Goal: Transaction & Acquisition: Obtain resource

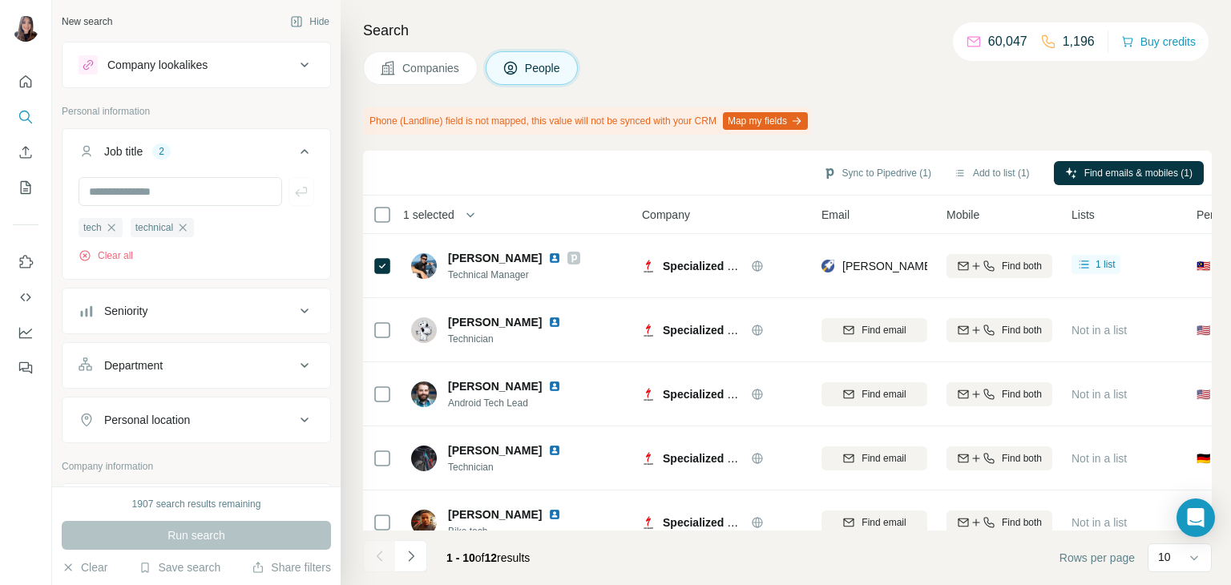
scroll to position [758, 0]
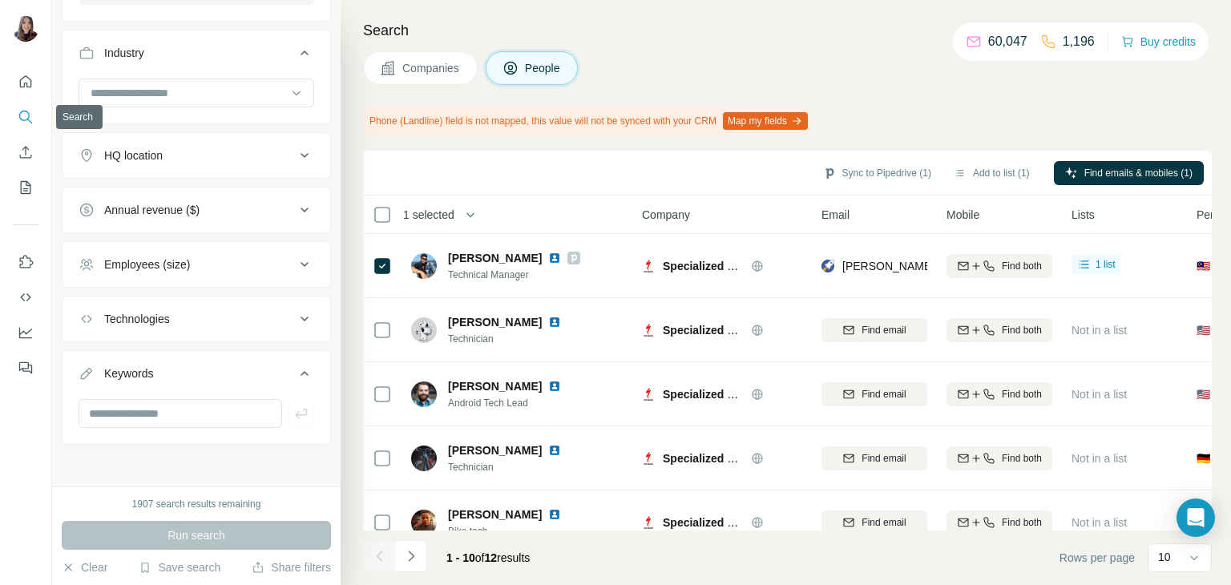
click at [29, 112] on icon "Search" at bounding box center [26, 117] width 16 height 16
click at [87, 570] on button "Clear" at bounding box center [85, 567] width 46 height 16
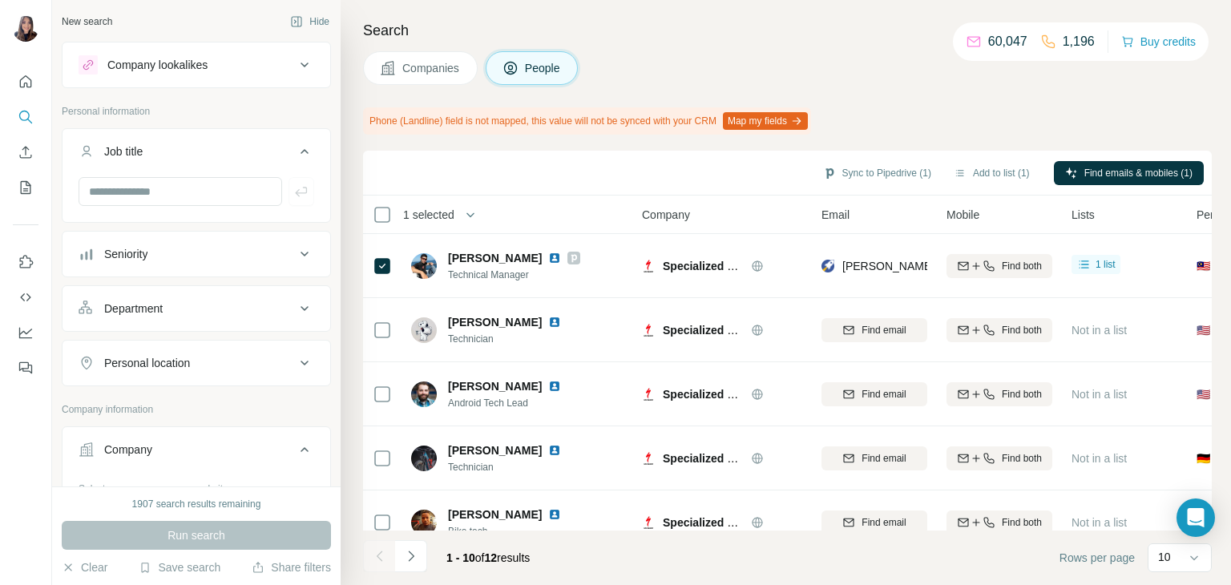
click at [552, 60] on span "People" at bounding box center [543, 68] width 37 height 16
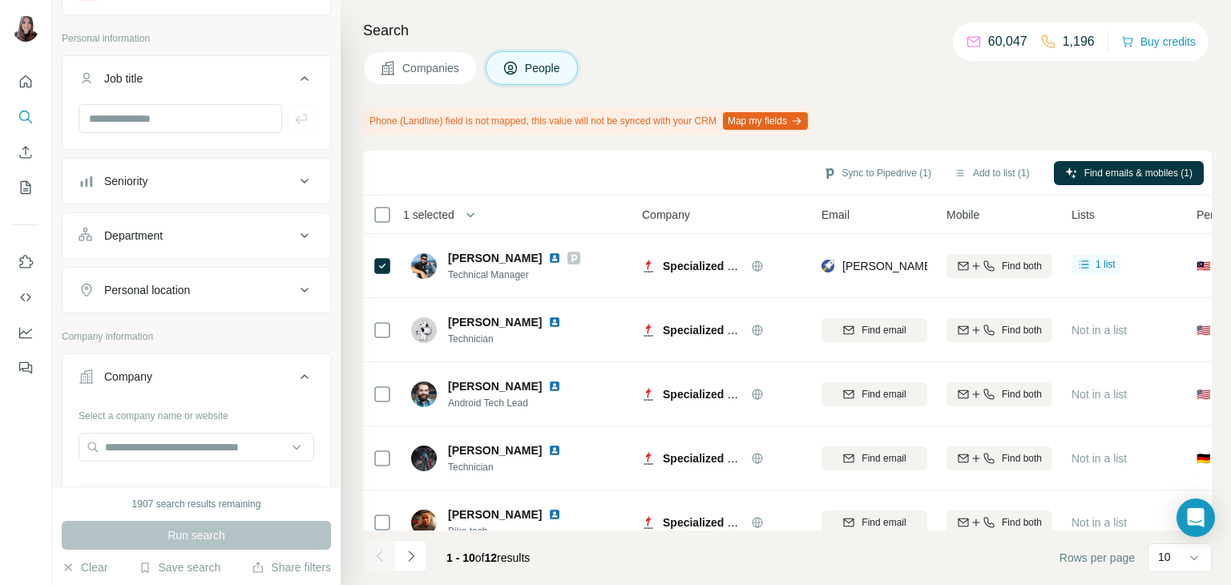
scroll to position [57, 0]
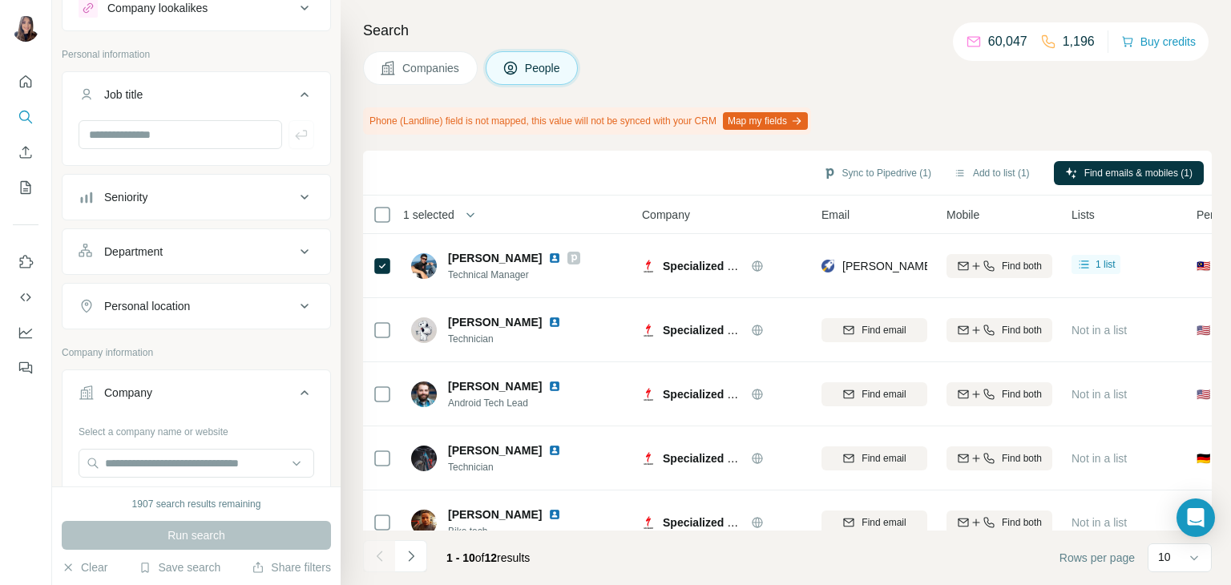
click at [534, 73] on span "People" at bounding box center [543, 68] width 37 height 16
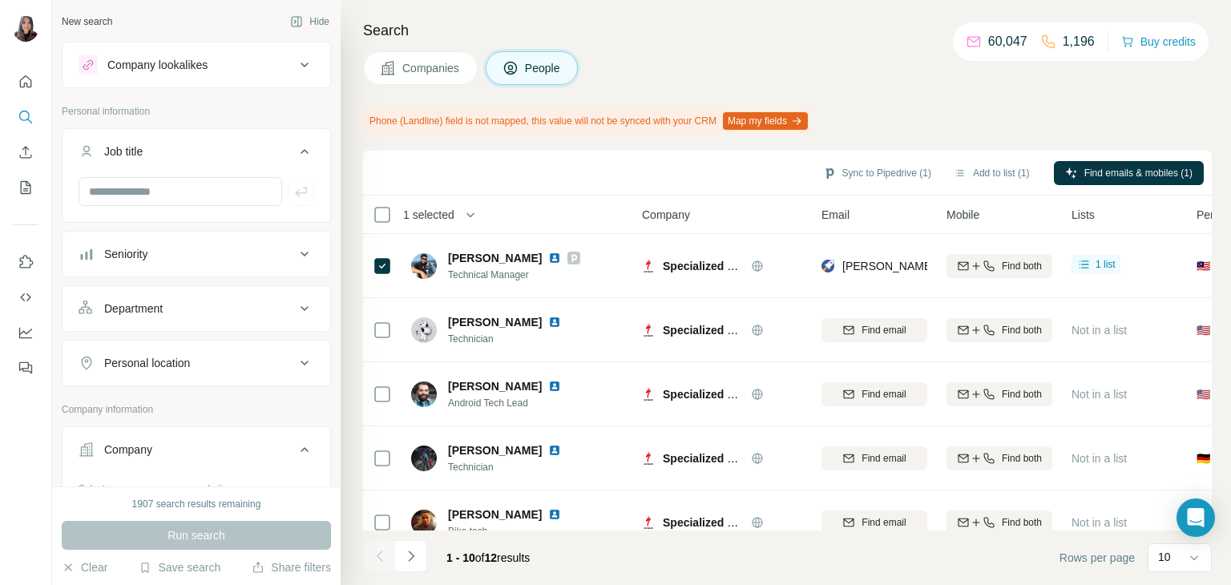
click at [438, 95] on div "Search Companies People Phone (Landline) field is not mapped, this value will n…" at bounding box center [786, 292] width 890 height 585
click at [429, 81] on button "Companies" at bounding box center [420, 68] width 115 height 34
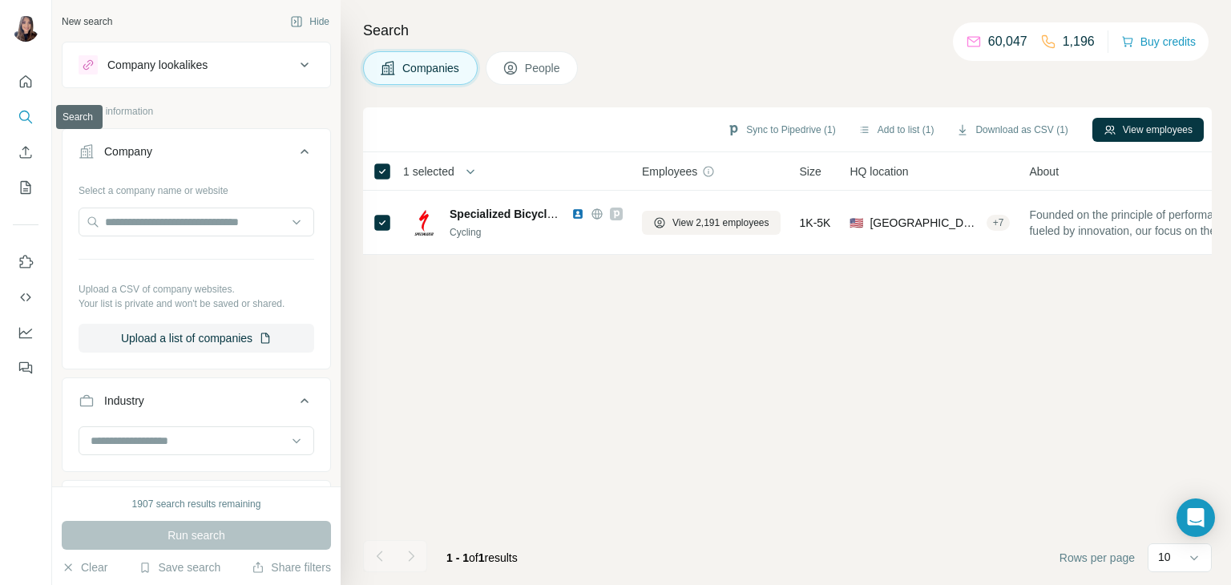
click at [16, 119] on button "Search" at bounding box center [26, 117] width 26 height 29
click at [187, 225] on input "text" at bounding box center [197, 222] width 236 height 29
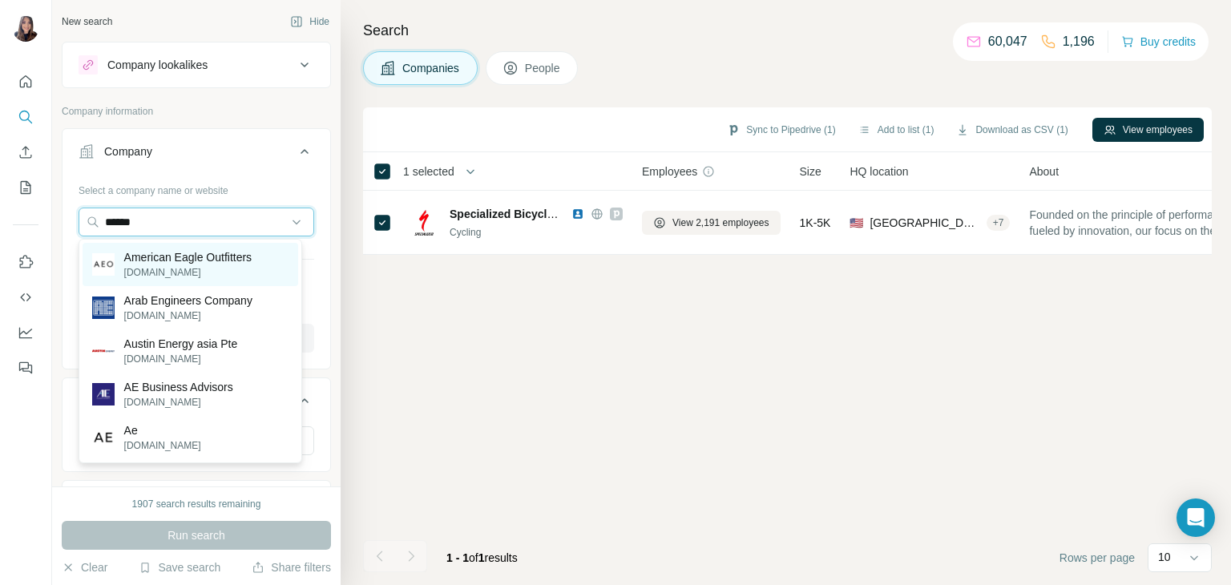
type input "******"
click at [187, 261] on p "American Eagle Outfitters" at bounding box center [188, 257] width 128 height 16
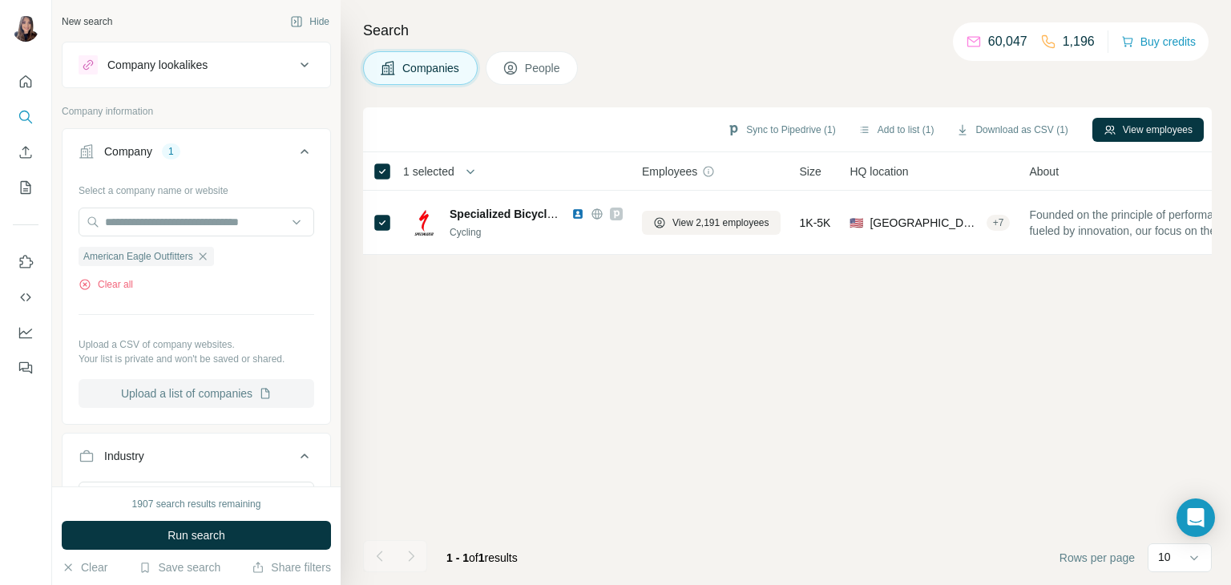
scroll to position [404, 0]
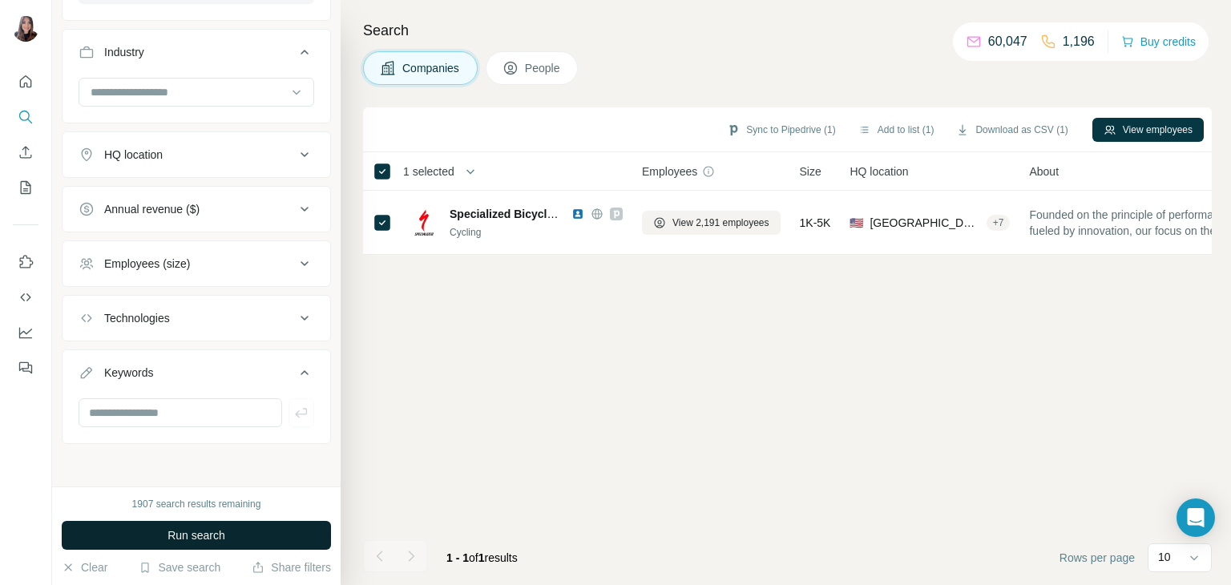
click at [212, 530] on span "Run search" at bounding box center [196, 535] width 58 height 16
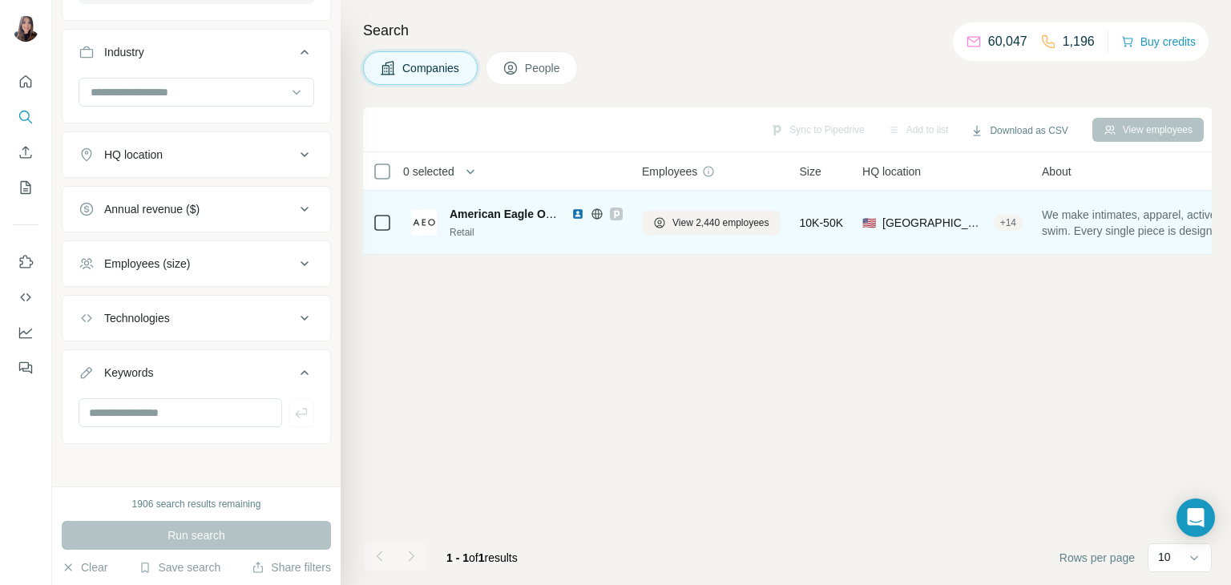
click at [384, 232] on icon at bounding box center [382, 222] width 19 height 19
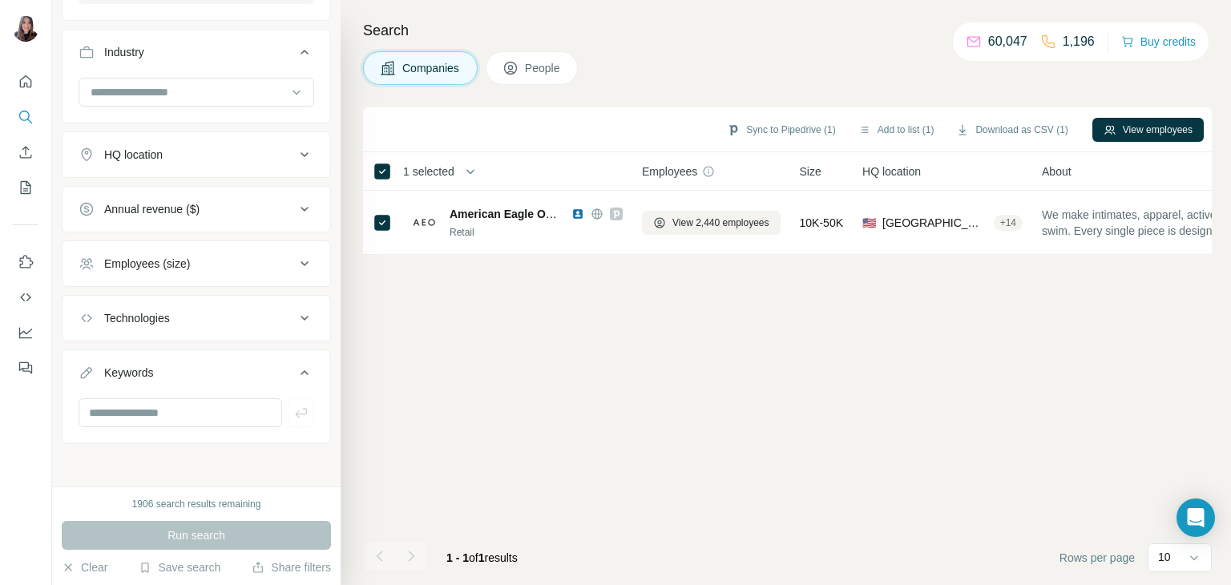
click at [546, 87] on div "Search Companies People Sync to Pipedrive (1) Add to list (1) Download as CSV (…" at bounding box center [786, 292] width 890 height 585
click at [544, 83] on button "People" at bounding box center [532, 68] width 93 height 34
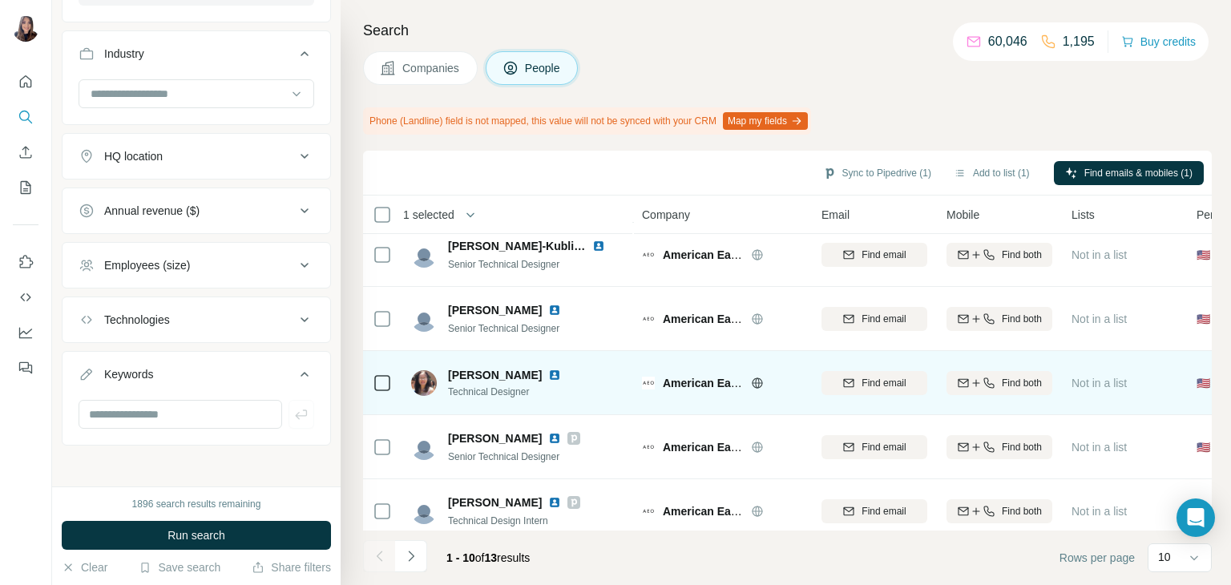
scroll to position [76, 0]
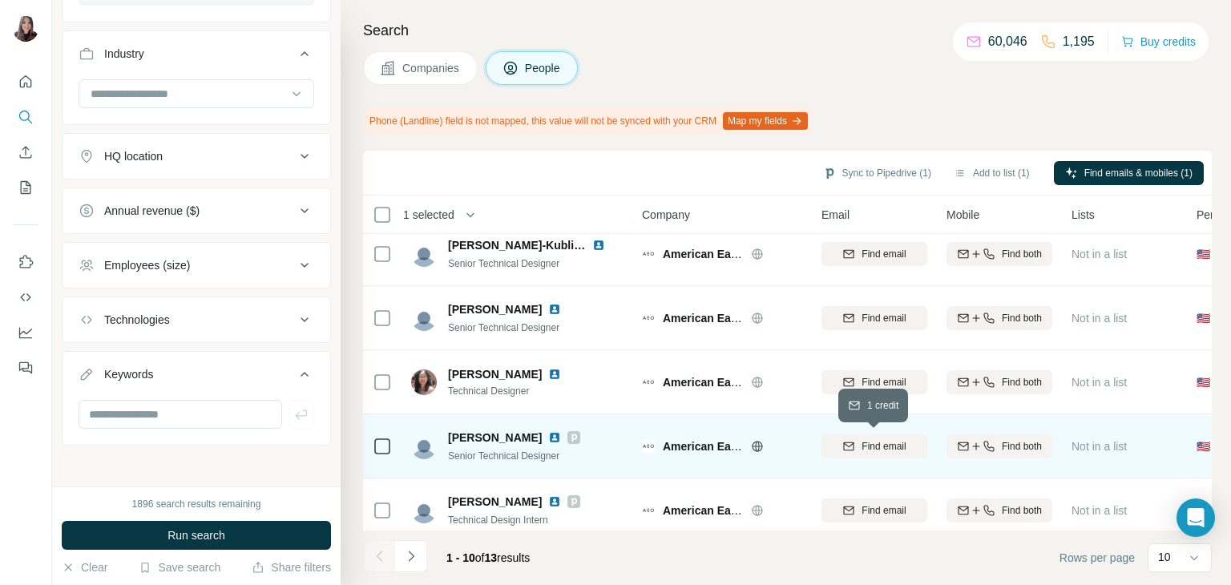
click at [885, 449] on span "Find email" at bounding box center [883, 446] width 44 height 14
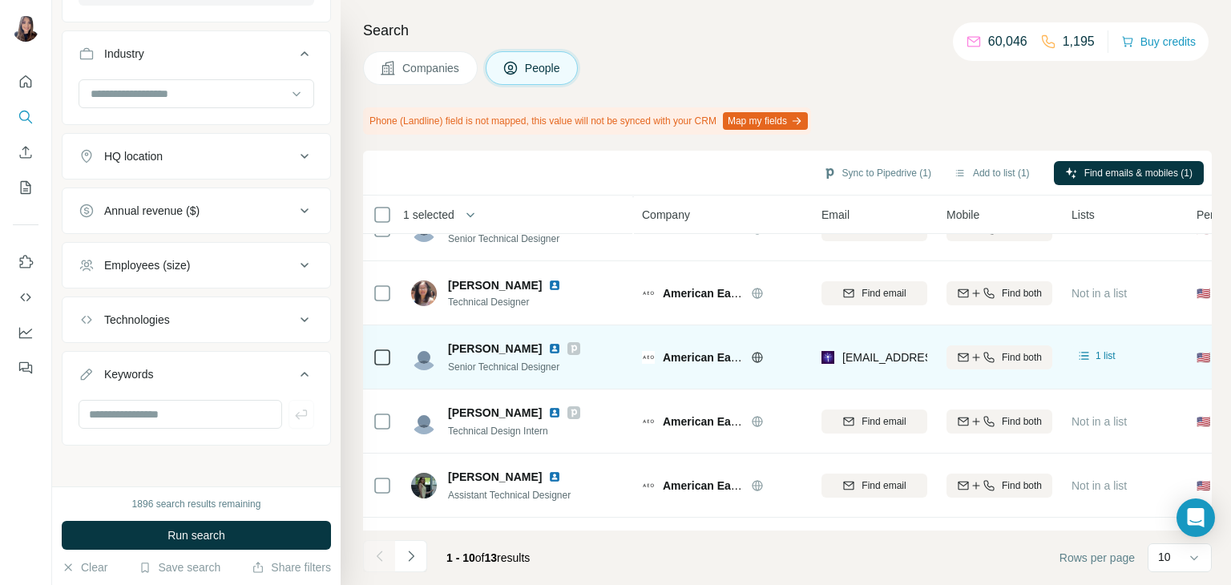
scroll to position [166, 0]
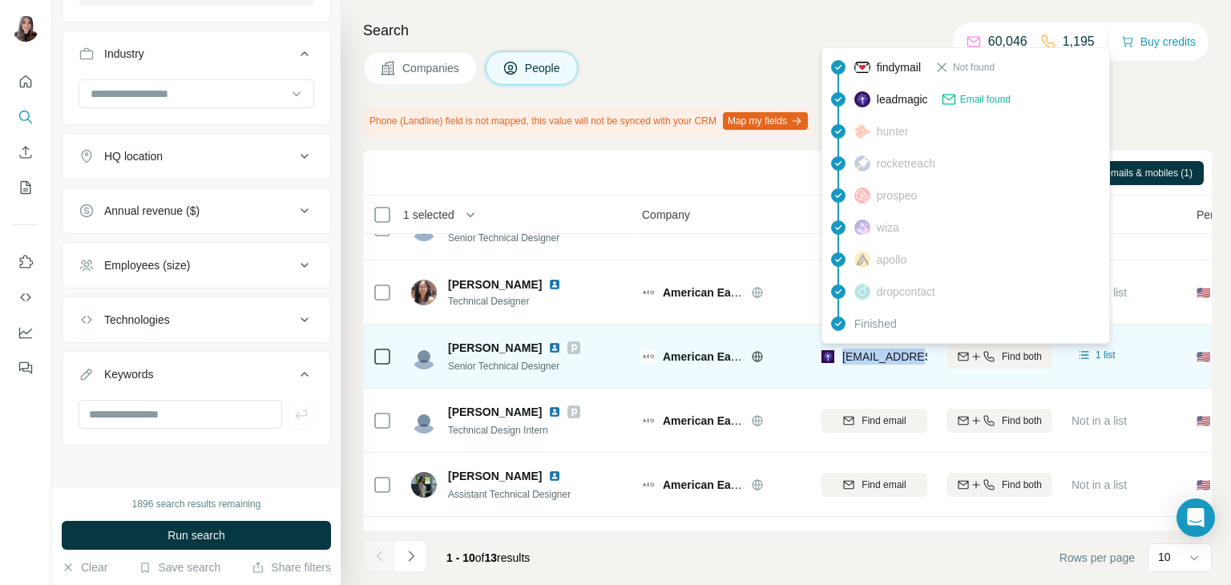
drag, startPoint x: 914, startPoint y: 359, endPoint x: 839, endPoint y: 357, distance: 75.3
click at [839, 357] on div "[EMAIL_ADDRESS][DOMAIN_NAME]" at bounding box center [920, 357] width 198 height 16
copy span "[EMAIL_ADDRESS][DOMAIN_NAME]"
click at [571, 347] on icon at bounding box center [574, 348] width 6 height 8
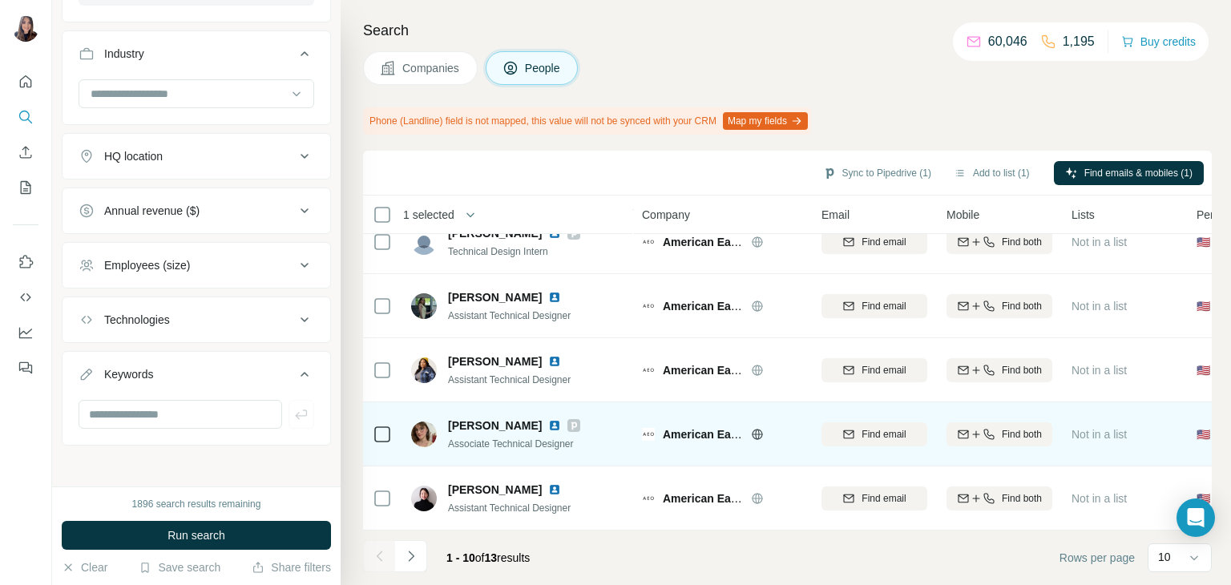
scroll to position [0, 0]
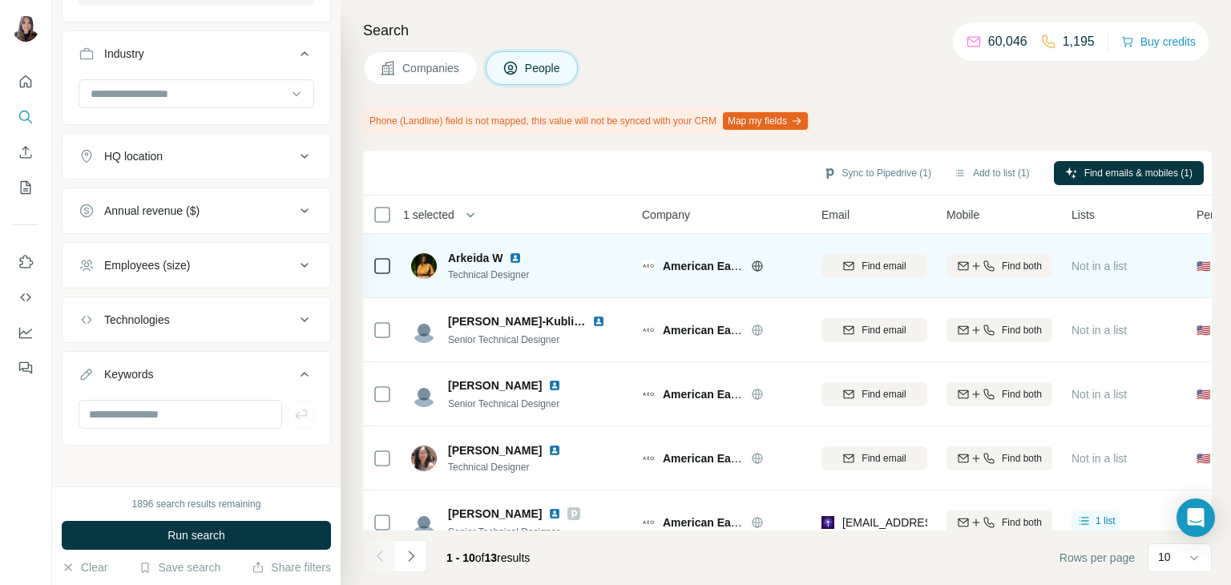
click at [513, 256] on img at bounding box center [515, 258] width 13 height 13
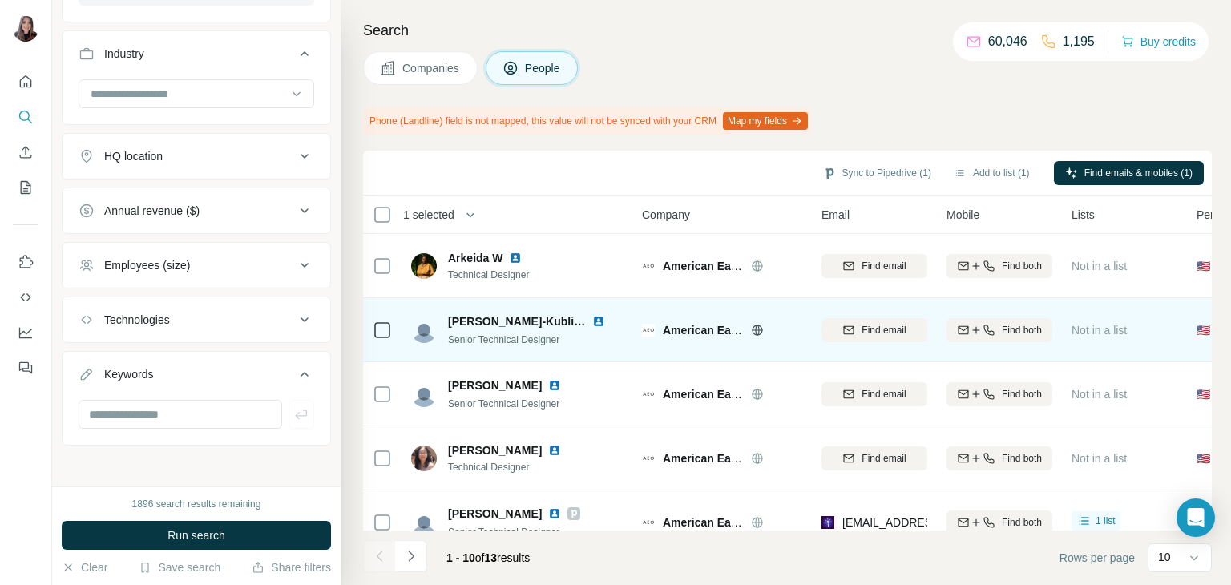
click at [595, 320] on img at bounding box center [598, 321] width 13 height 13
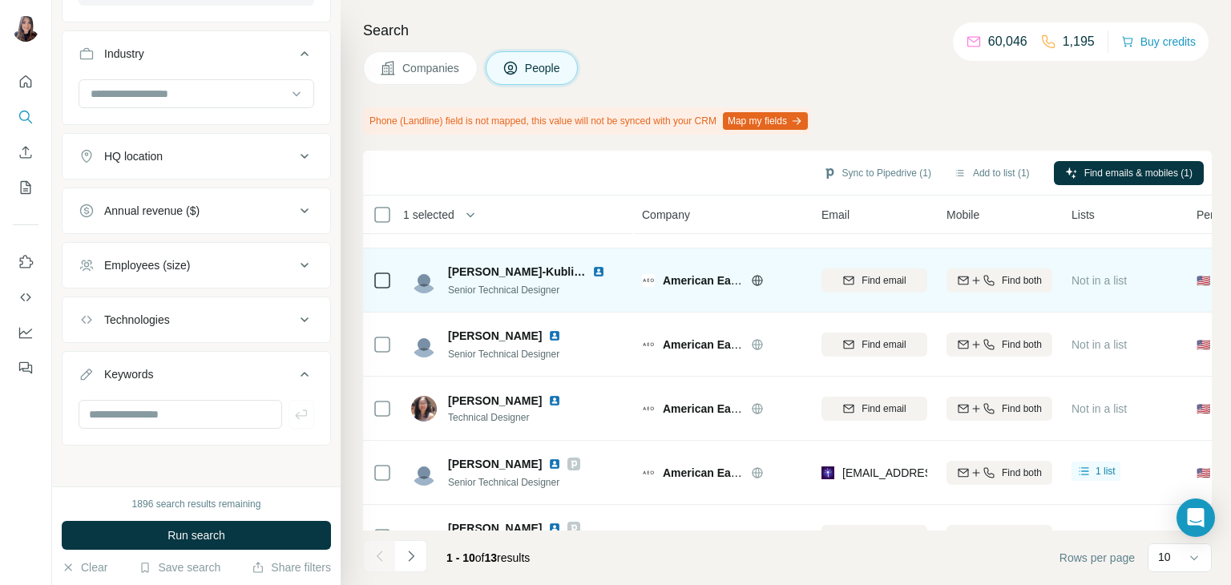
scroll to position [50, 0]
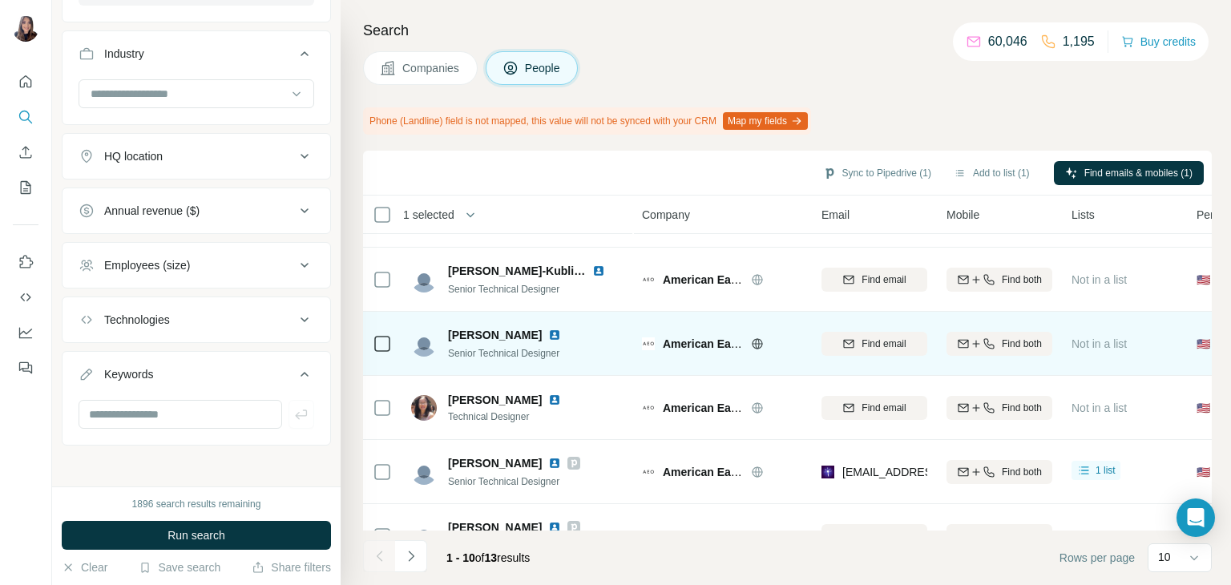
click at [548, 334] on img at bounding box center [554, 335] width 13 height 13
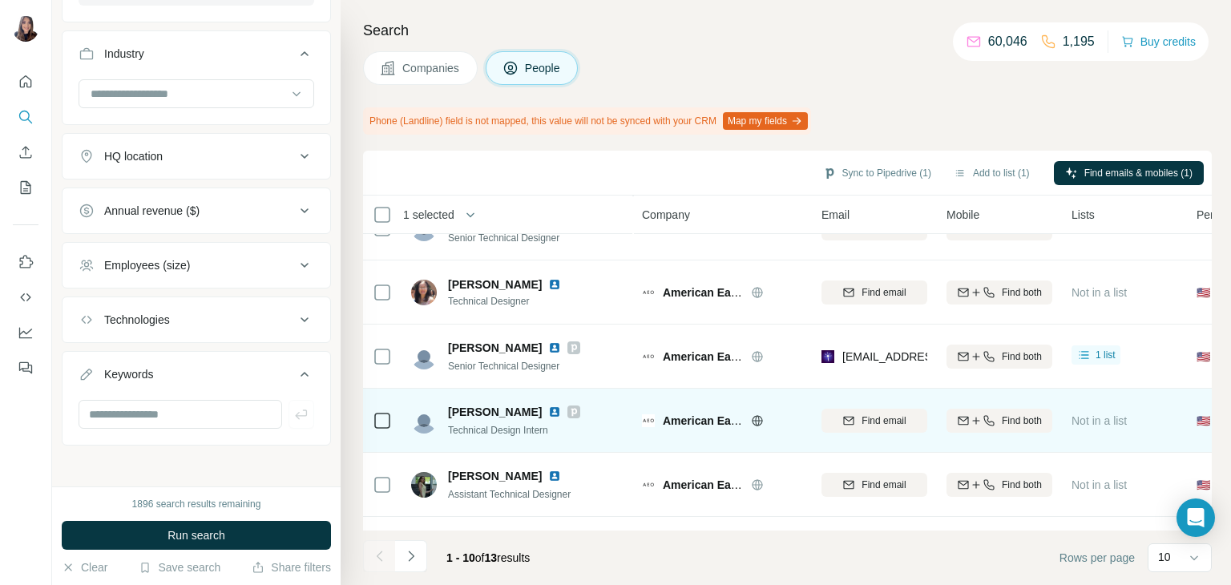
scroll to position [188, 0]
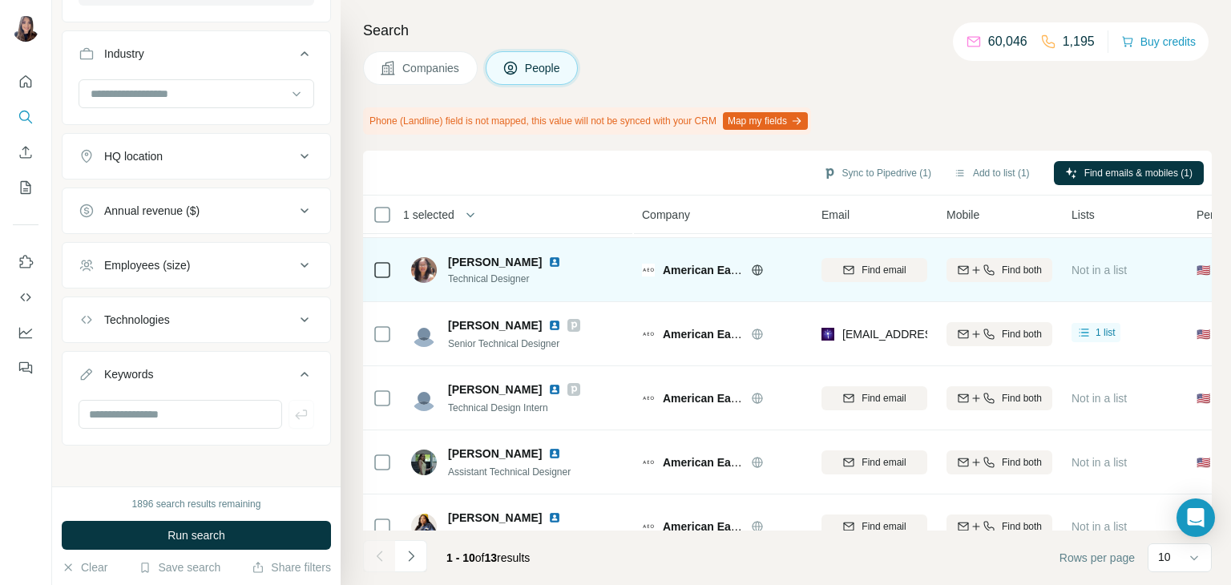
click at [548, 256] on img at bounding box center [554, 262] width 13 height 13
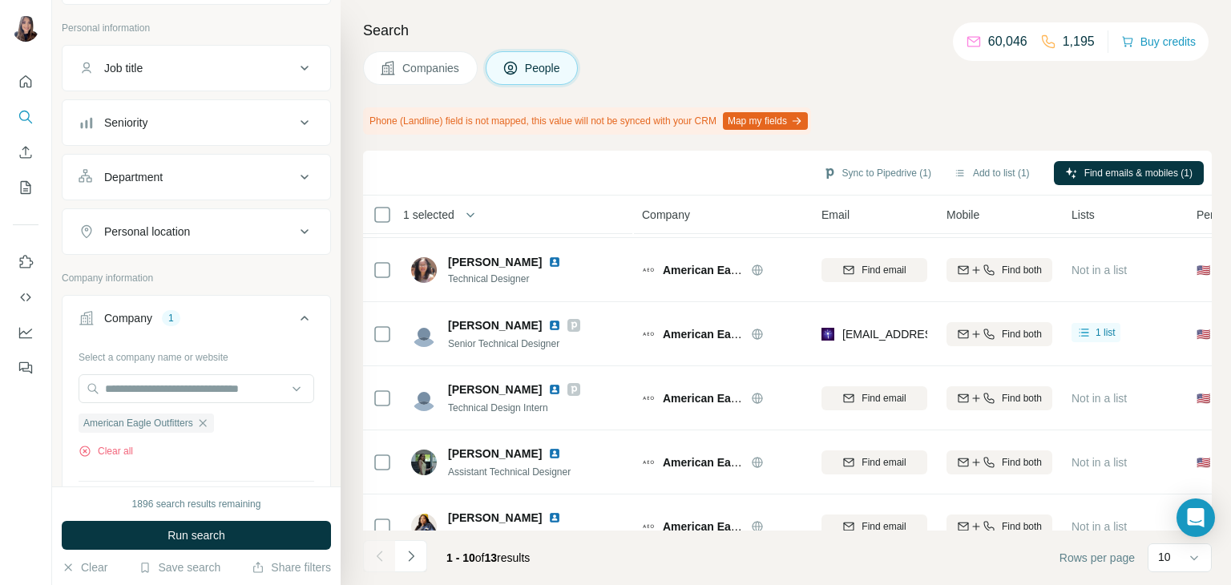
scroll to position [0, 0]
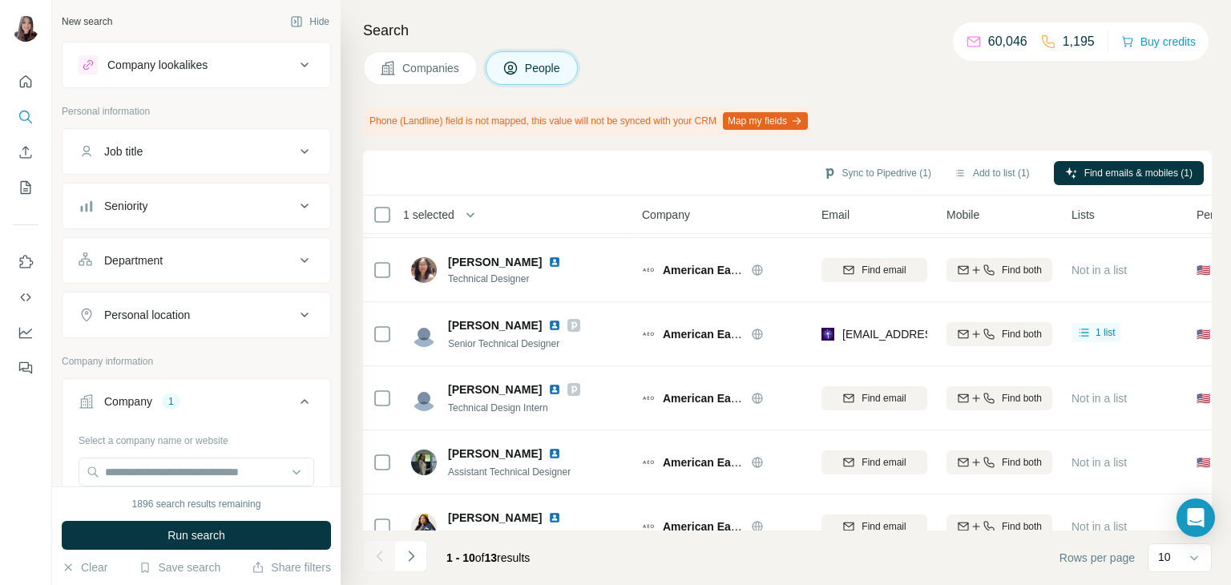
click at [447, 61] on span "Companies" at bounding box center [431, 68] width 58 height 16
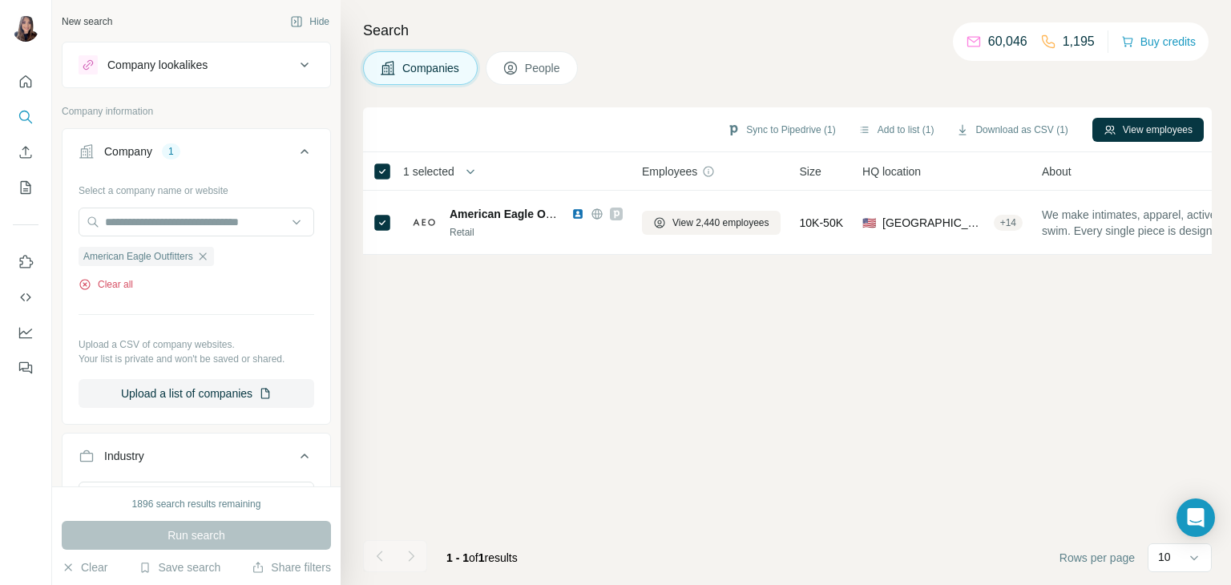
click at [111, 283] on button "Clear all" at bounding box center [106, 284] width 54 height 14
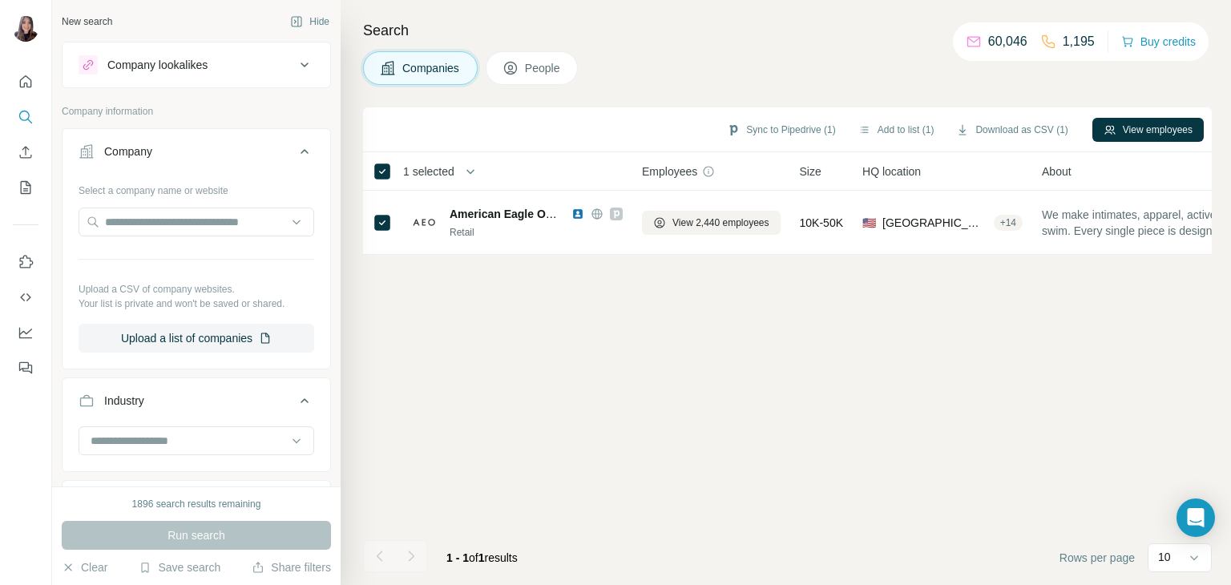
click at [148, 252] on div "Select a company name or website Upload a CSV of company websites. Your list is…" at bounding box center [197, 264] width 236 height 175
click at [142, 225] on input "text" at bounding box center [197, 222] width 236 height 29
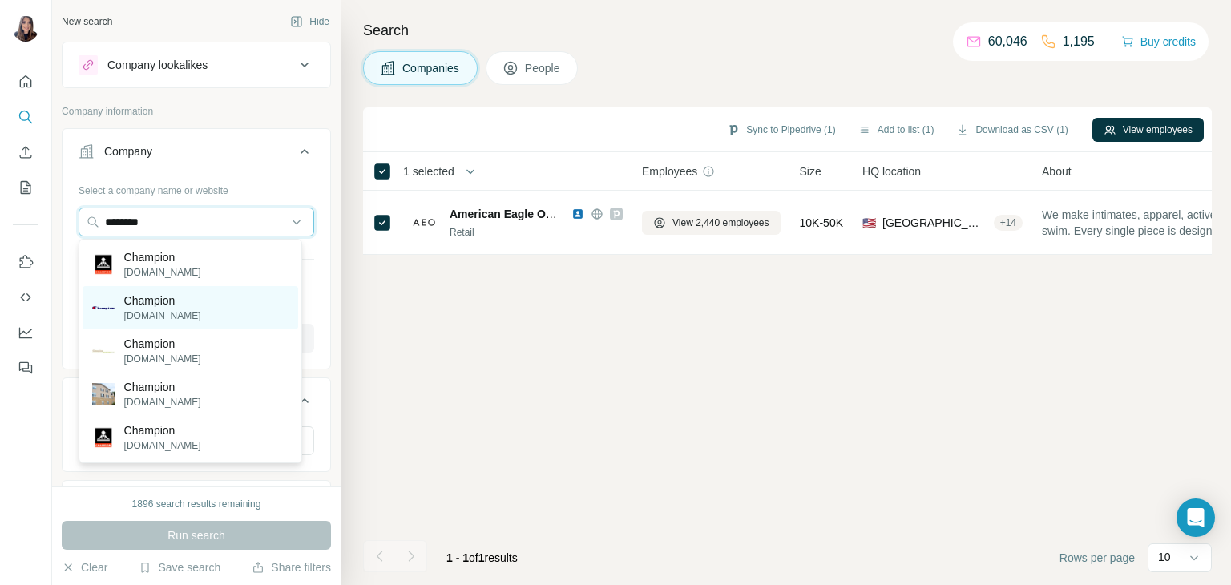
type input "********"
click at [135, 318] on p "[DOMAIN_NAME]" at bounding box center [162, 315] width 77 height 14
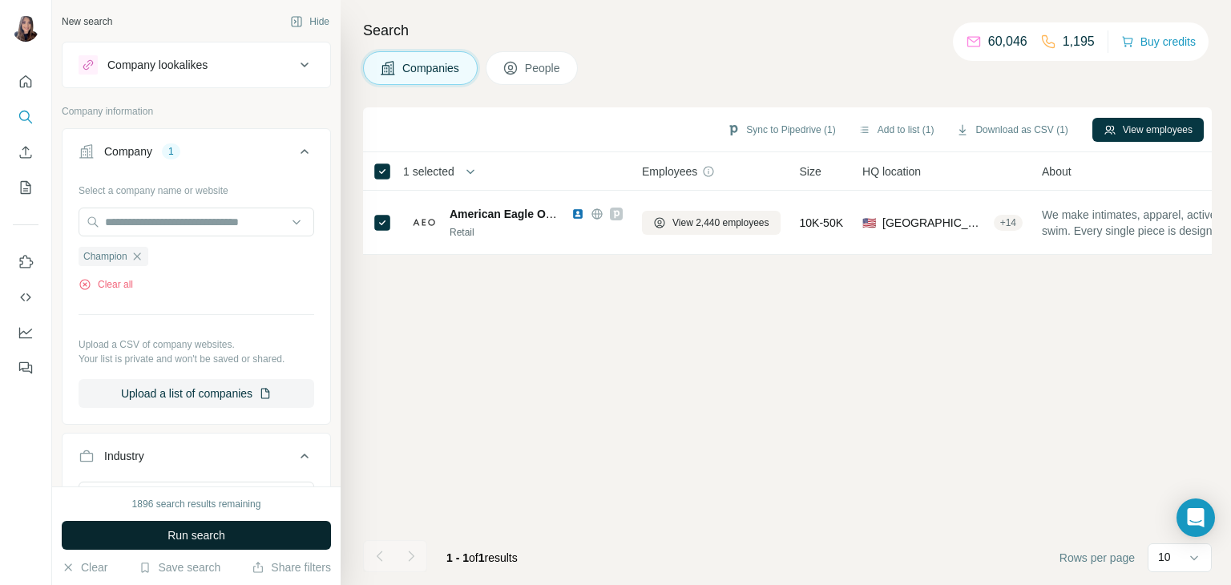
click at [186, 534] on span "Run search" at bounding box center [196, 535] width 58 height 16
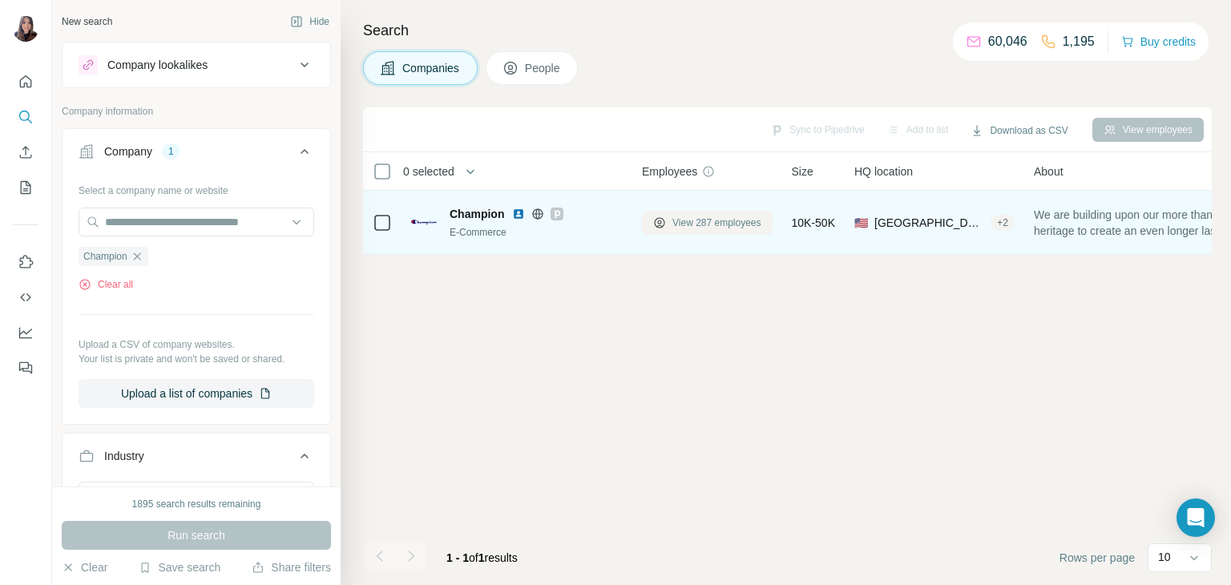
click at [745, 216] on span "View 287 employees" at bounding box center [716, 223] width 89 height 14
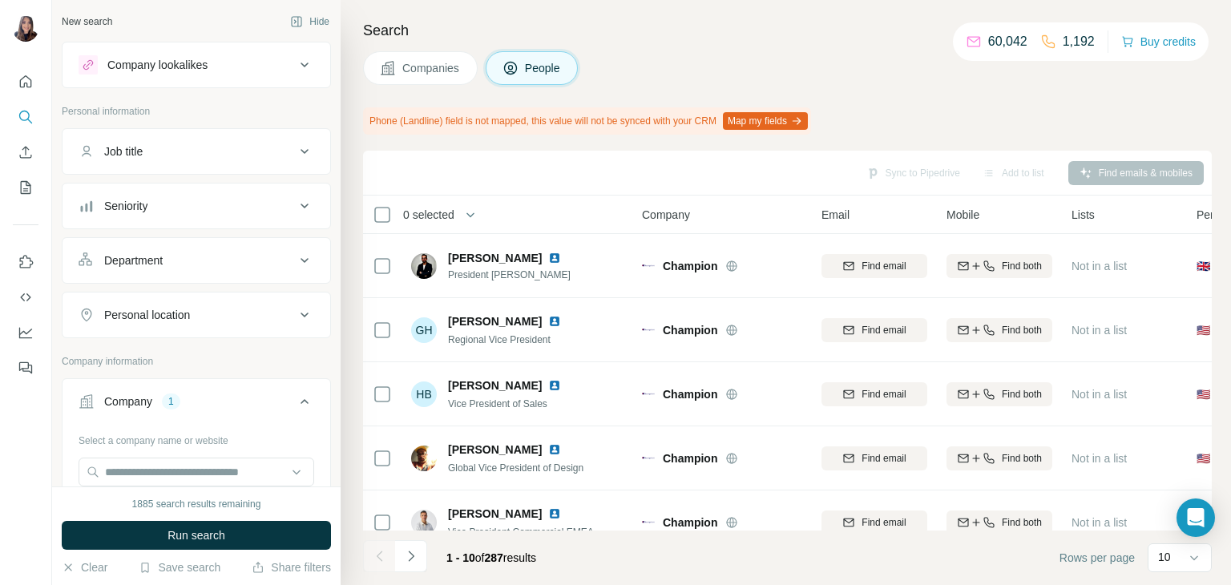
click at [175, 141] on button "Job title" at bounding box center [196, 151] width 268 height 38
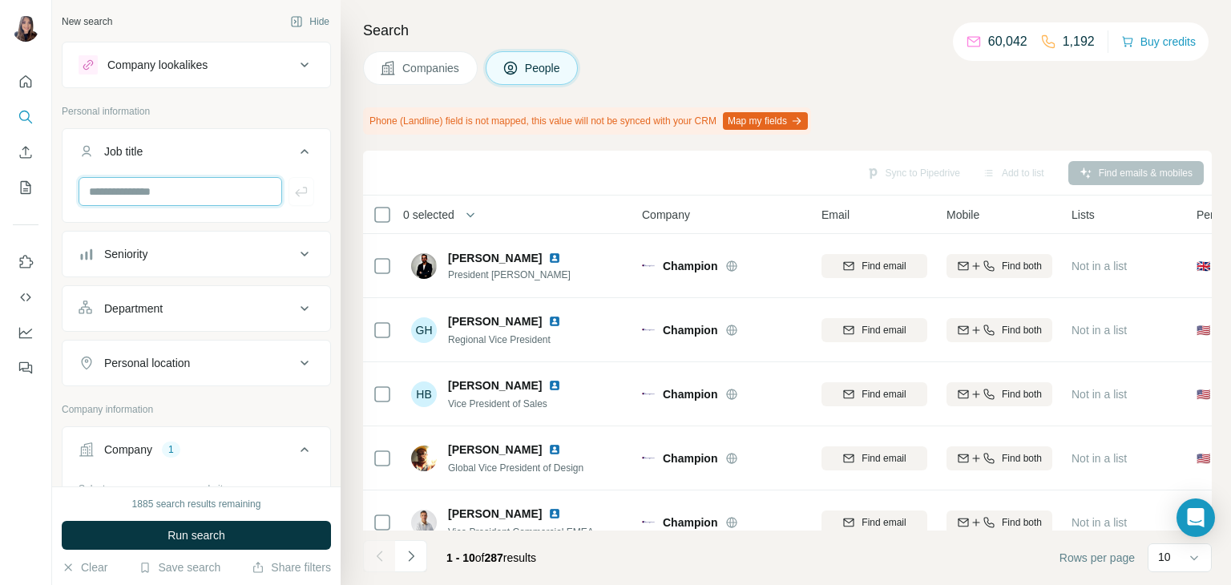
click at [177, 185] on input "text" at bounding box center [181, 191] width 204 height 29
type input "*********"
click at [289, 200] on button "button" at bounding box center [301, 191] width 26 height 29
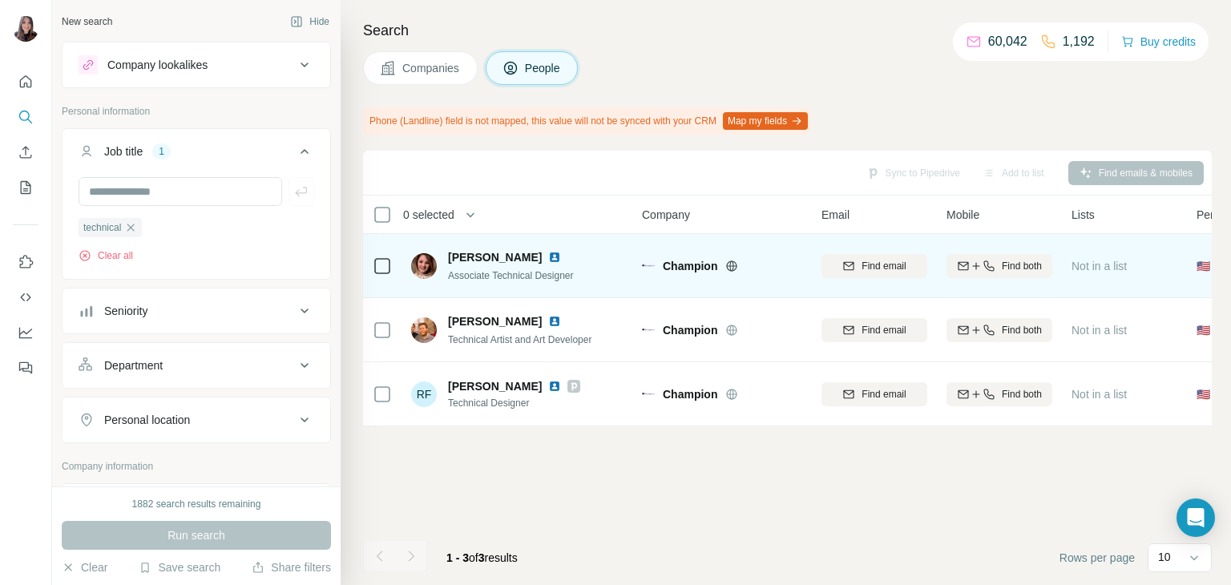
click at [548, 256] on img at bounding box center [554, 257] width 13 height 13
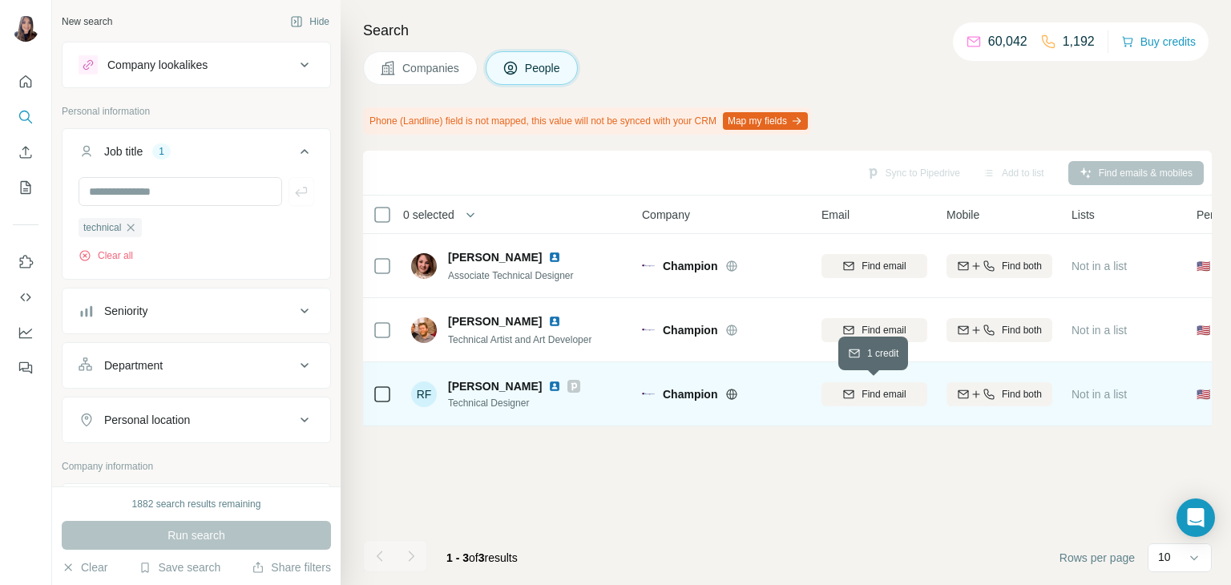
click at [865, 394] on span "Find email" at bounding box center [883, 394] width 44 height 14
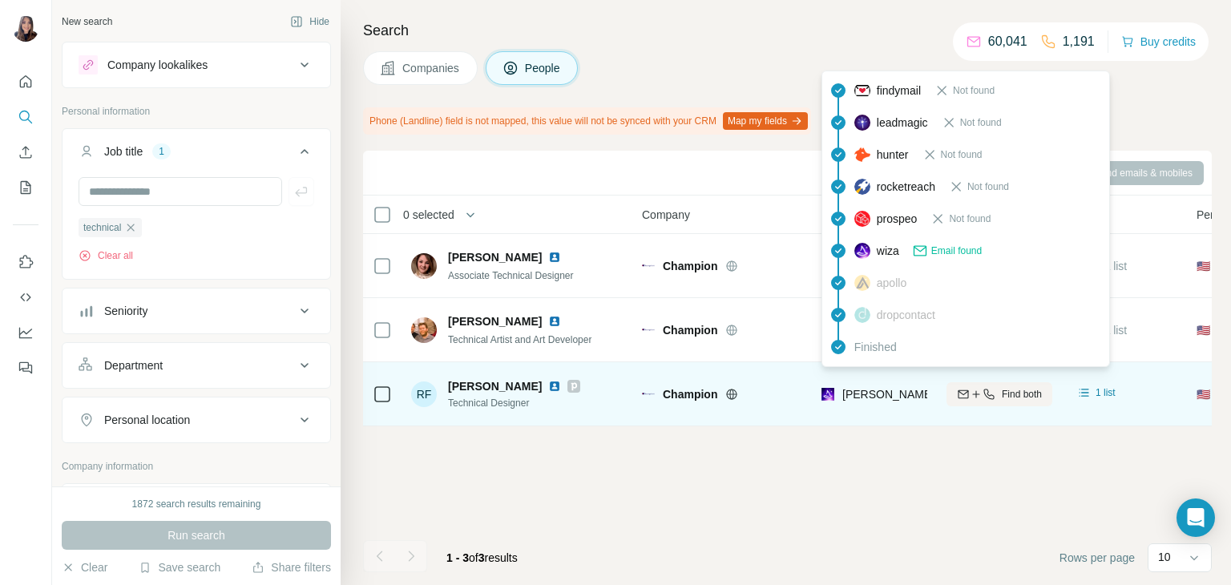
click at [858, 395] on span "[PERSON_NAME][EMAIL_ADDRESS][PERSON_NAME][DOMAIN_NAME]" at bounding box center [1029, 394] width 375 height 13
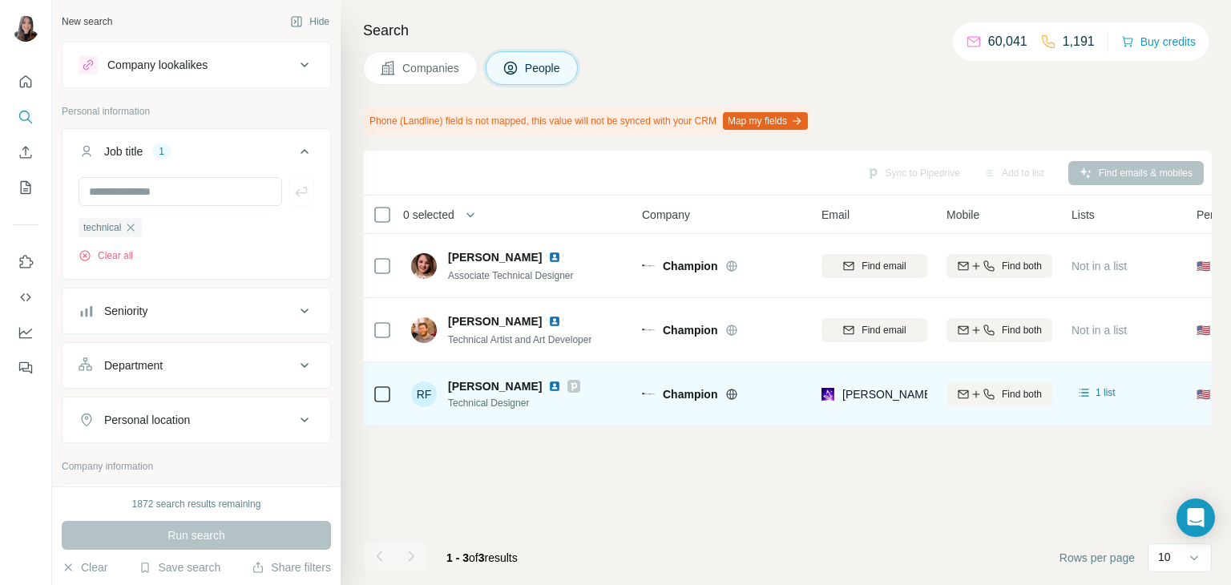
click at [571, 385] on icon at bounding box center [574, 386] width 6 height 8
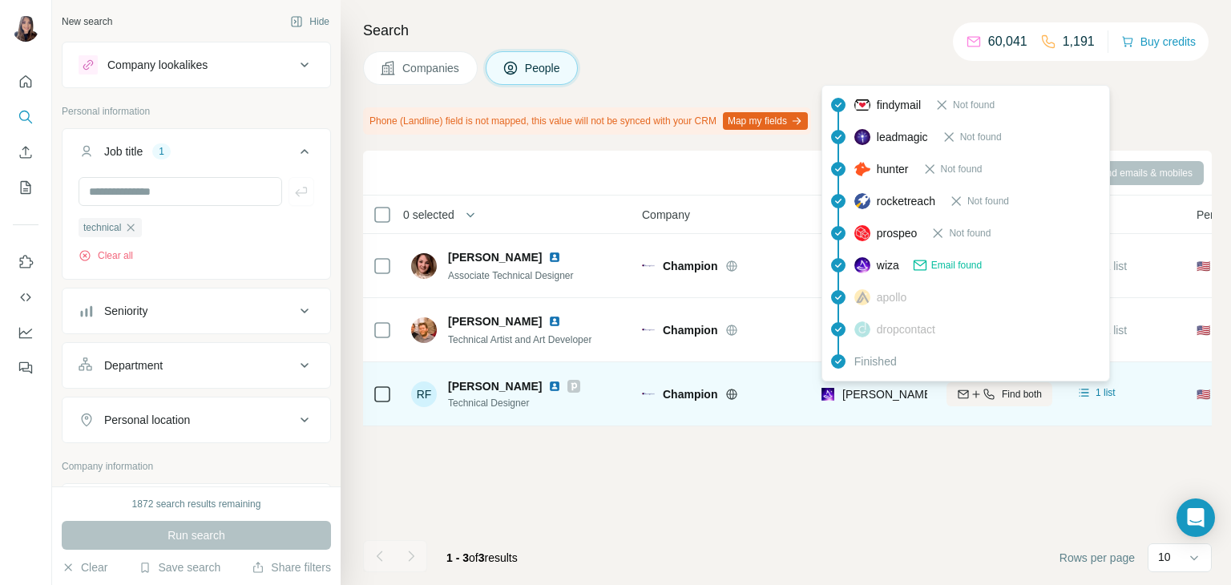
click at [847, 393] on span "[PERSON_NAME][EMAIL_ADDRESS][PERSON_NAME][DOMAIN_NAME]" at bounding box center [1029, 394] width 375 height 13
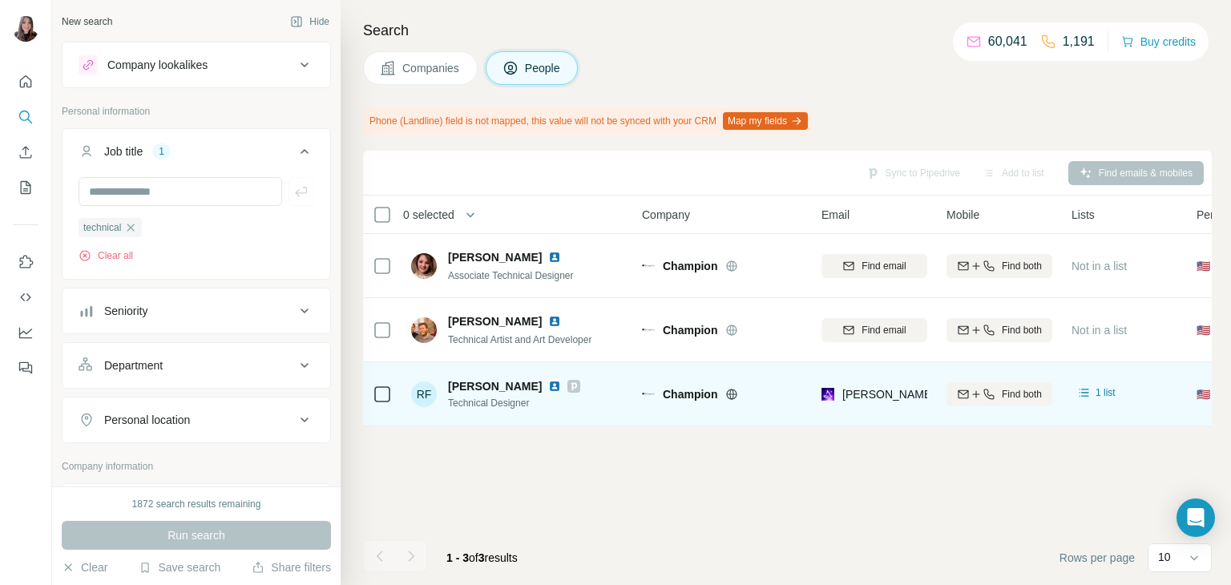
click at [497, 387] on span "[PERSON_NAME]" at bounding box center [495, 386] width 94 height 16
click at [442, 394] on div "RF [PERSON_NAME] Technical Designer" at bounding box center [495, 394] width 169 height 32
click at [548, 386] on img at bounding box center [554, 386] width 13 height 13
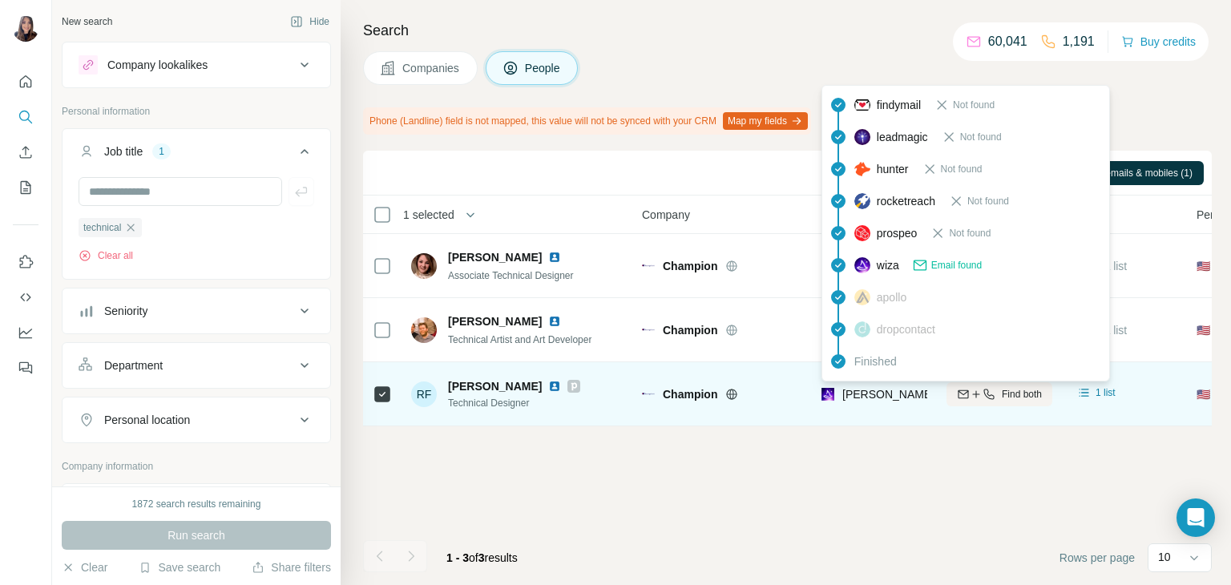
click at [855, 393] on span "[PERSON_NAME][EMAIL_ADDRESS][PERSON_NAME][DOMAIN_NAME]" at bounding box center [1029, 394] width 375 height 13
click at [846, 392] on span "[PERSON_NAME][EMAIL_ADDRESS][PERSON_NAME][DOMAIN_NAME]" at bounding box center [1029, 394] width 375 height 13
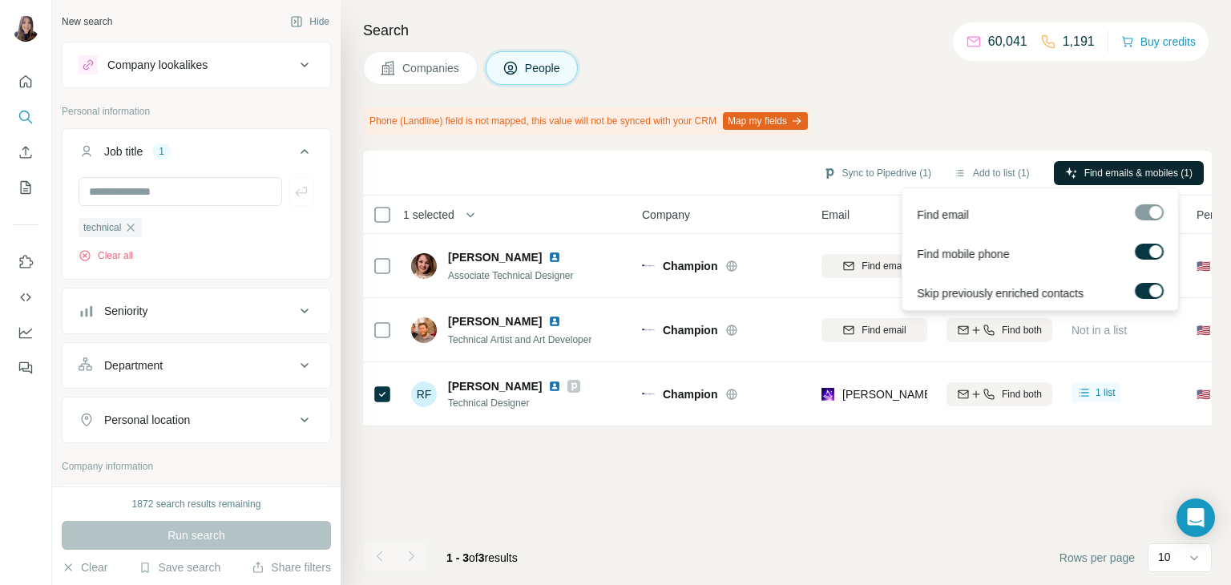
click at [1123, 175] on span "Find emails & mobiles (1)" at bounding box center [1138, 173] width 108 height 14
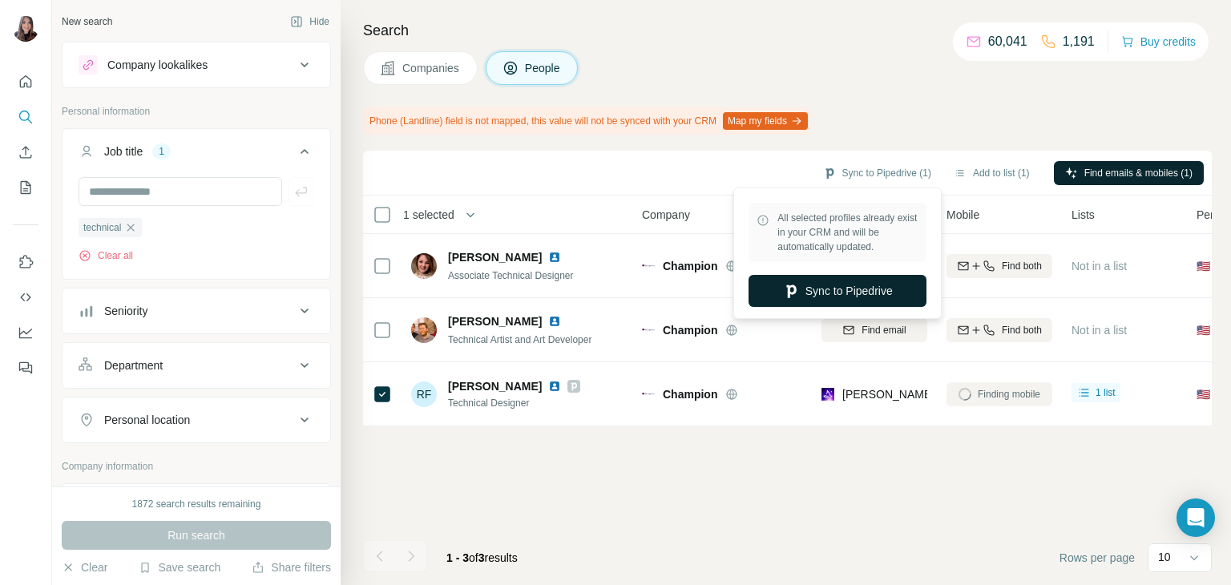
click at [849, 292] on button "Sync to Pipedrive" at bounding box center [837, 291] width 178 height 32
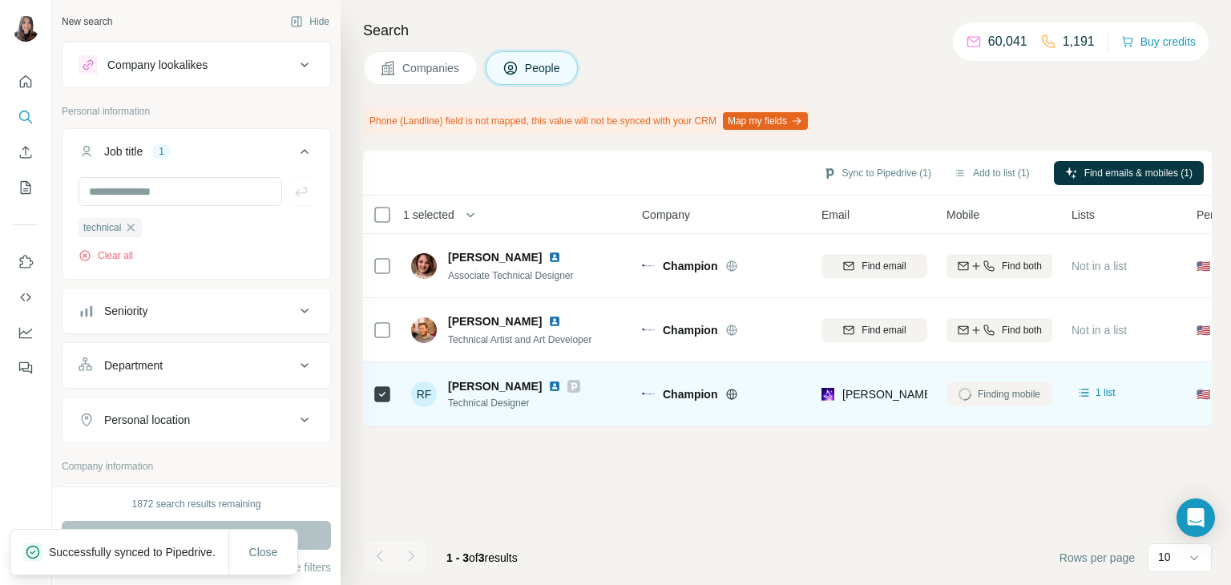
click at [569, 388] on icon at bounding box center [574, 386] width 10 height 13
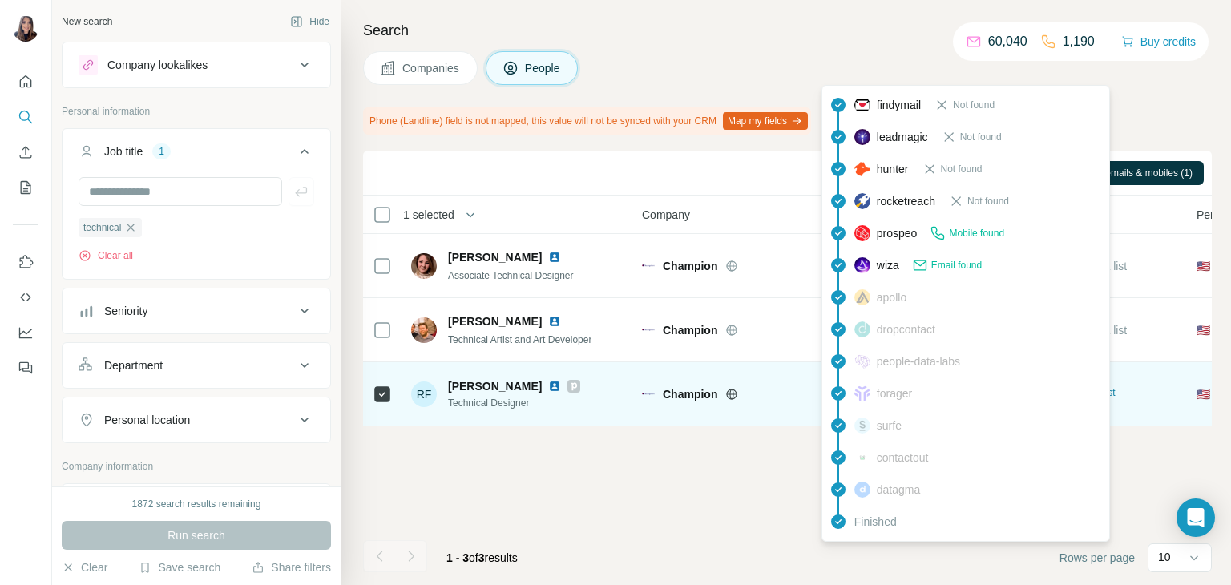
click at [880, 397] on span "forager" at bounding box center [894, 393] width 35 height 16
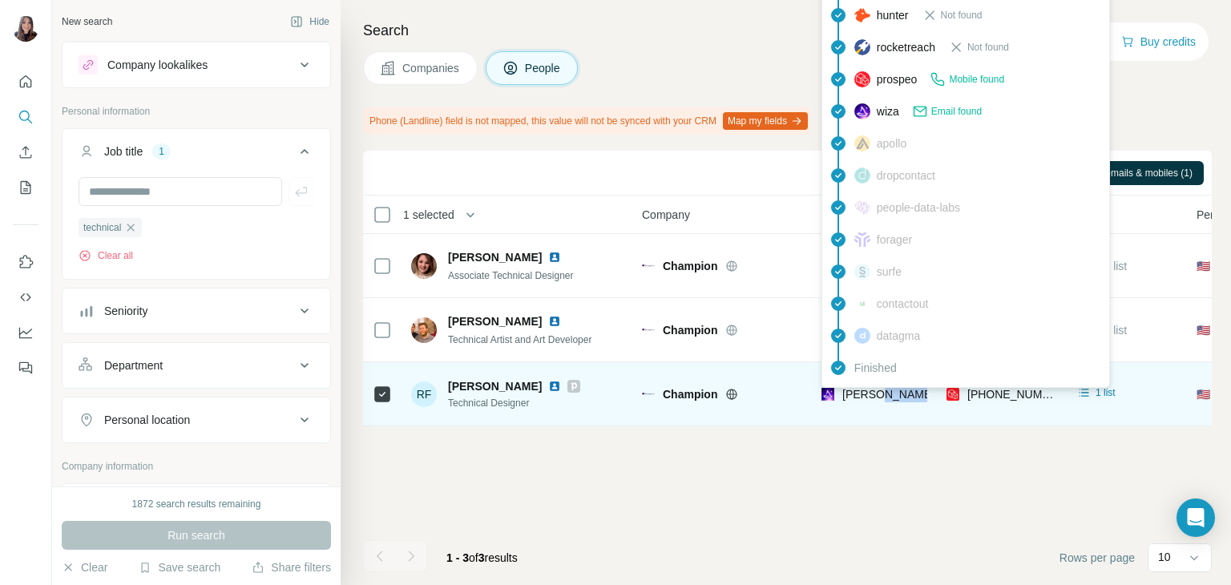
click at [880, 397] on span "[PERSON_NAME][EMAIL_ADDRESS][PERSON_NAME][DOMAIN_NAME]" at bounding box center [1029, 394] width 375 height 13
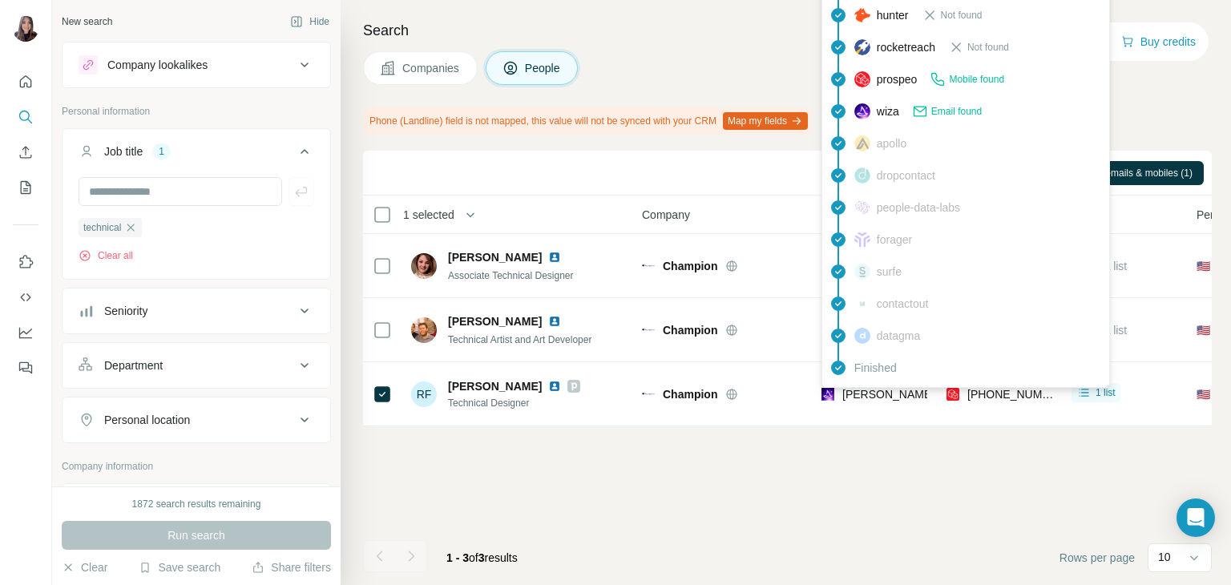
click at [958, 443] on div "Sync to Pipedrive (1) Add to list (1) Find emails & mobiles (1) 1 selected Peop…" at bounding box center [787, 368] width 849 height 434
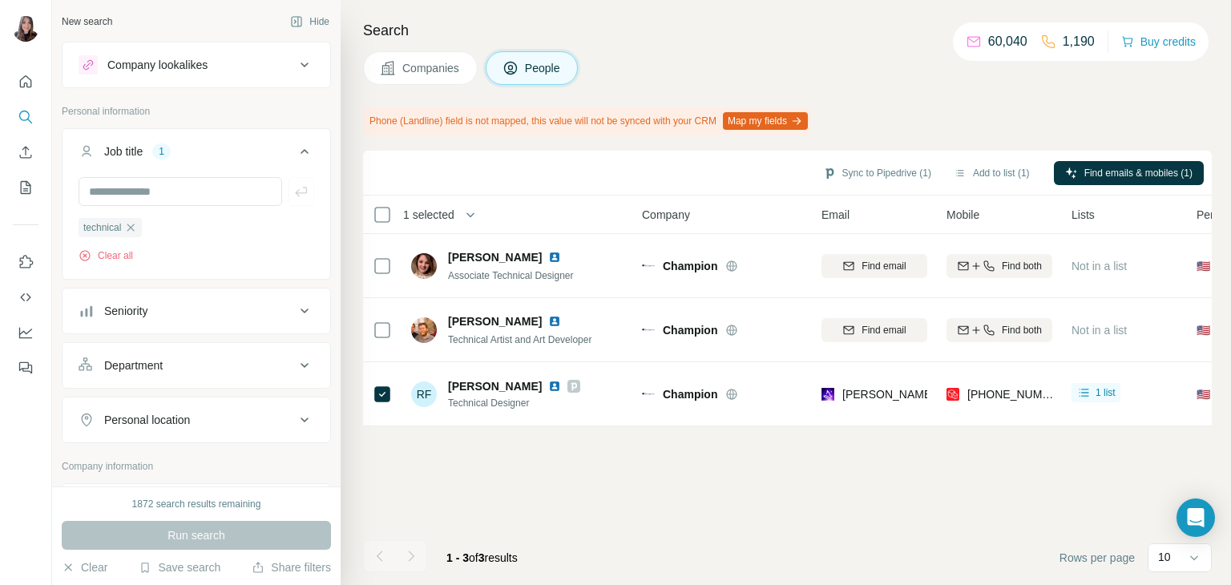
click at [428, 68] on span "Companies" at bounding box center [431, 68] width 58 height 16
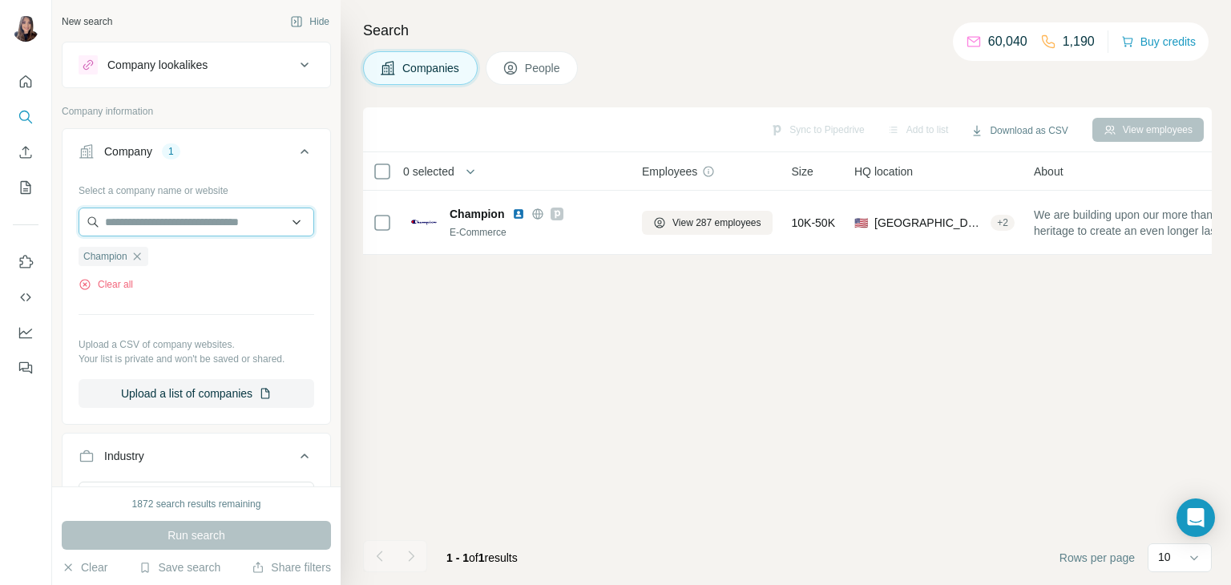
click at [215, 222] on input "text" at bounding box center [197, 222] width 236 height 29
type input "*"
click at [168, 303] on div "Select a company name or website Champion Clear all Upload a CSV of company web…" at bounding box center [197, 292] width 236 height 231
click at [123, 290] on button "Clear all" at bounding box center [106, 284] width 54 height 14
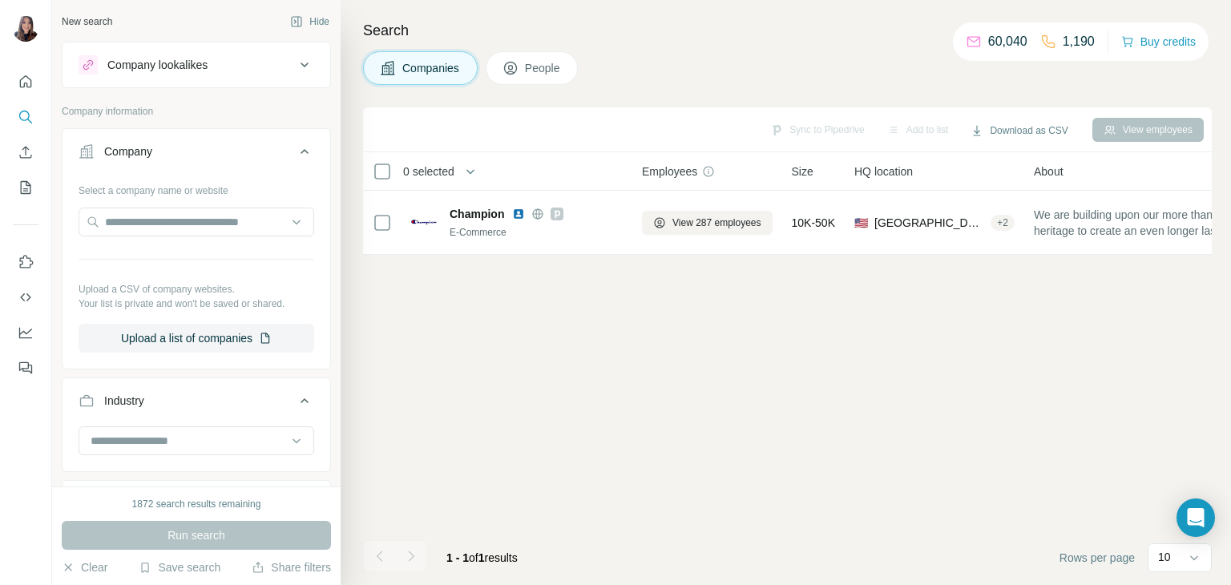
click at [162, 238] on div at bounding box center [197, 224] width 236 height 32
click at [161, 227] on input "text" at bounding box center [197, 222] width 236 height 29
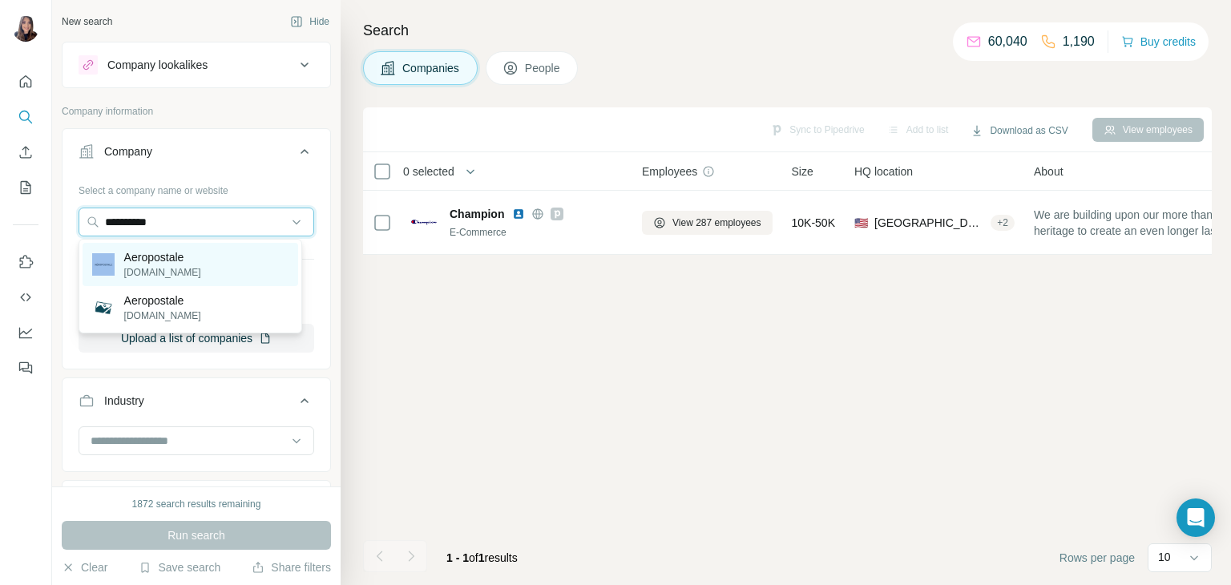
type input "**********"
click at [204, 260] on div "Aeropostale [DOMAIN_NAME]" at bounding box center [191, 264] width 216 height 43
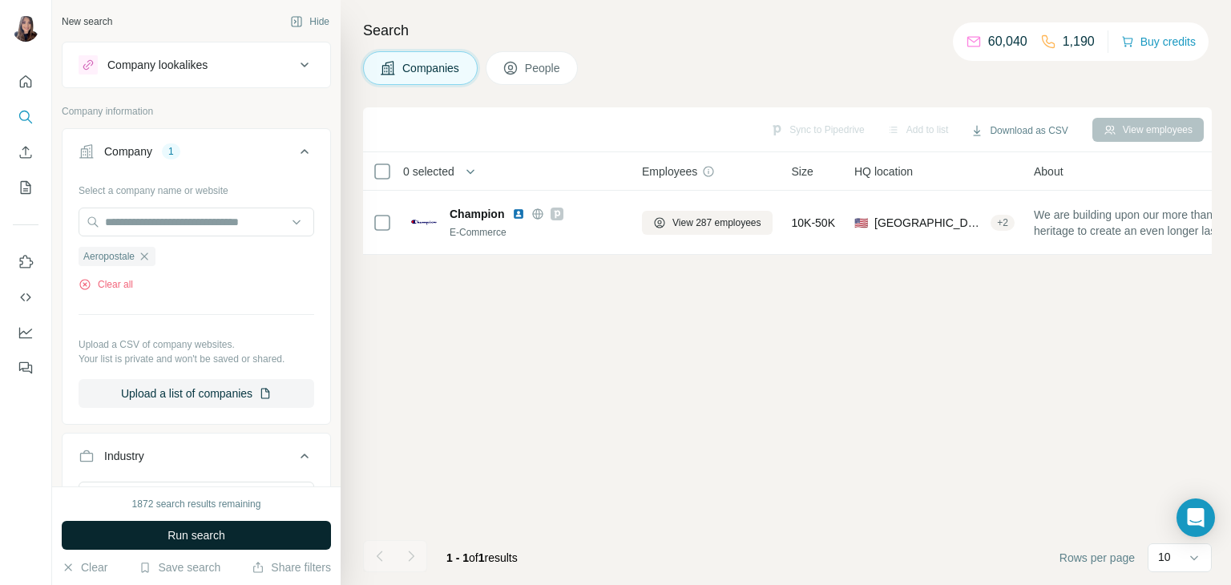
click at [228, 541] on button "Run search" at bounding box center [196, 535] width 269 height 29
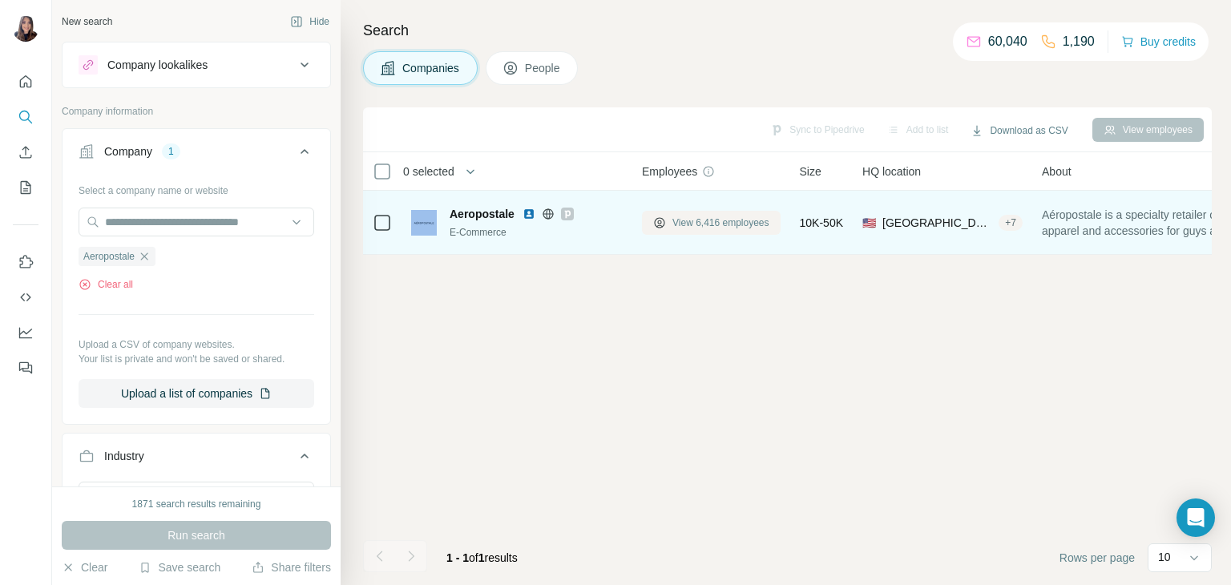
click at [697, 221] on span "View 6,416 employees" at bounding box center [720, 223] width 97 height 14
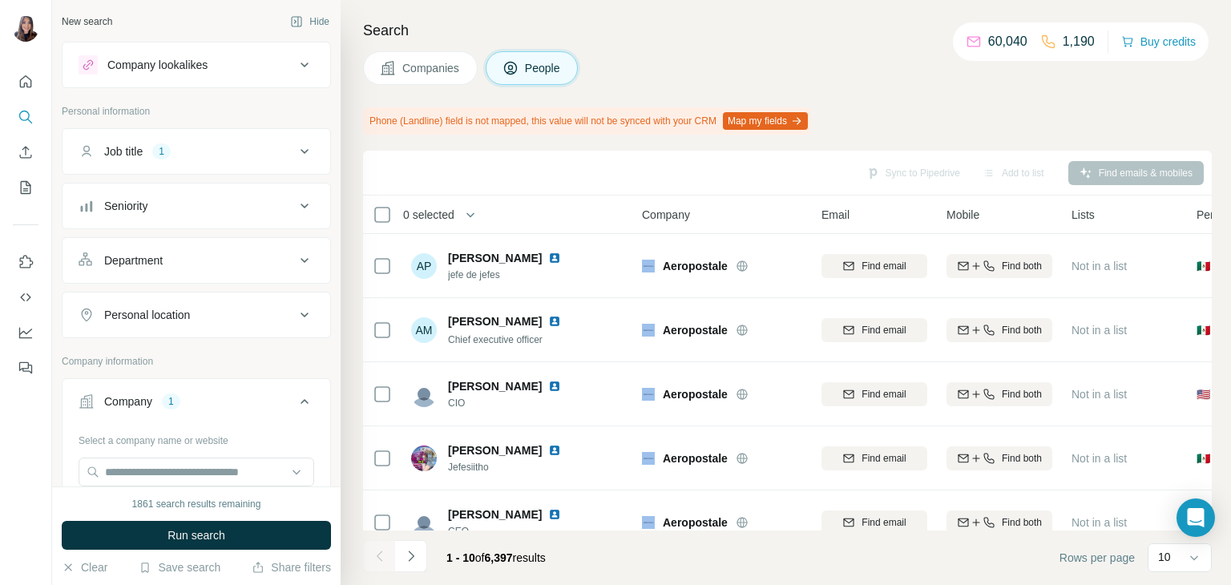
click at [220, 161] on button "Job title 1" at bounding box center [196, 151] width 268 height 38
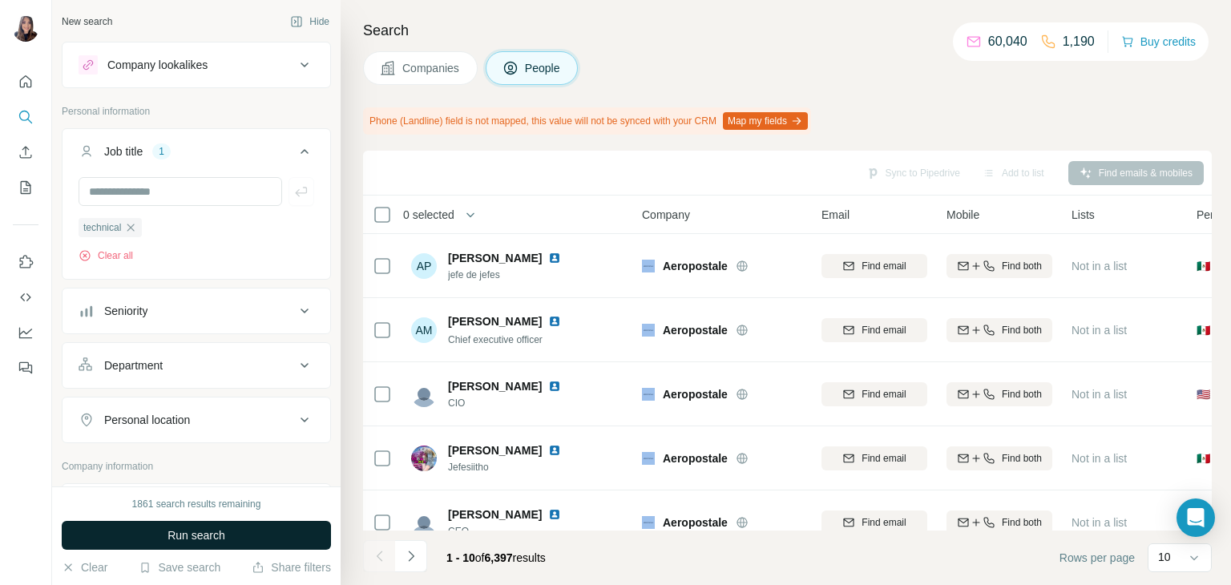
click at [214, 541] on span "Run search" at bounding box center [196, 535] width 58 height 16
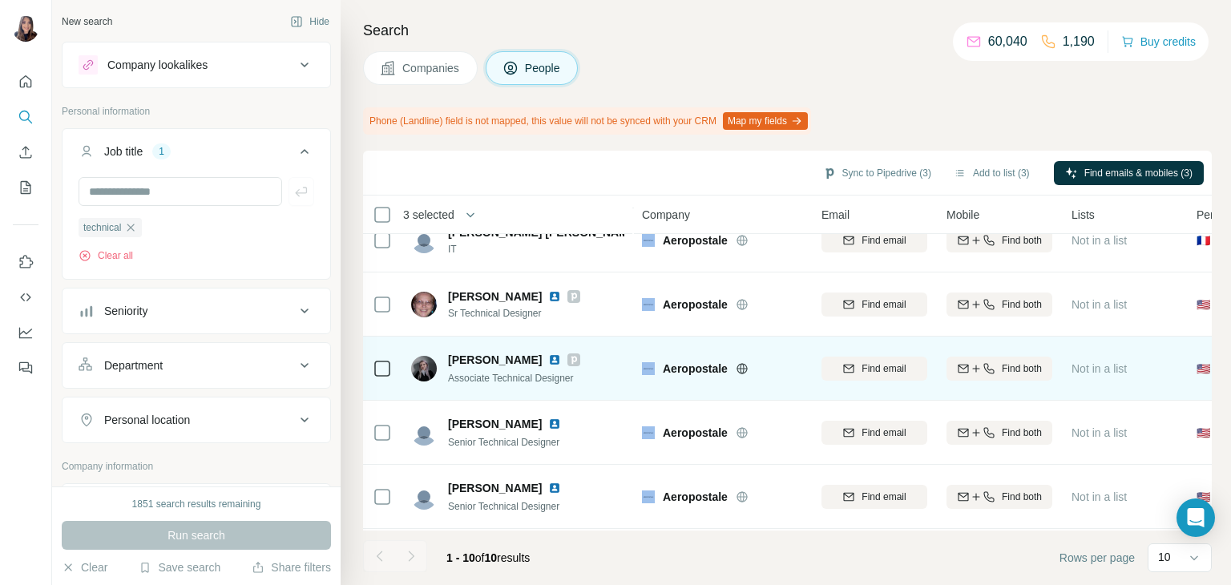
scroll to position [218, 0]
click at [390, 360] on icon at bounding box center [382, 368] width 19 height 19
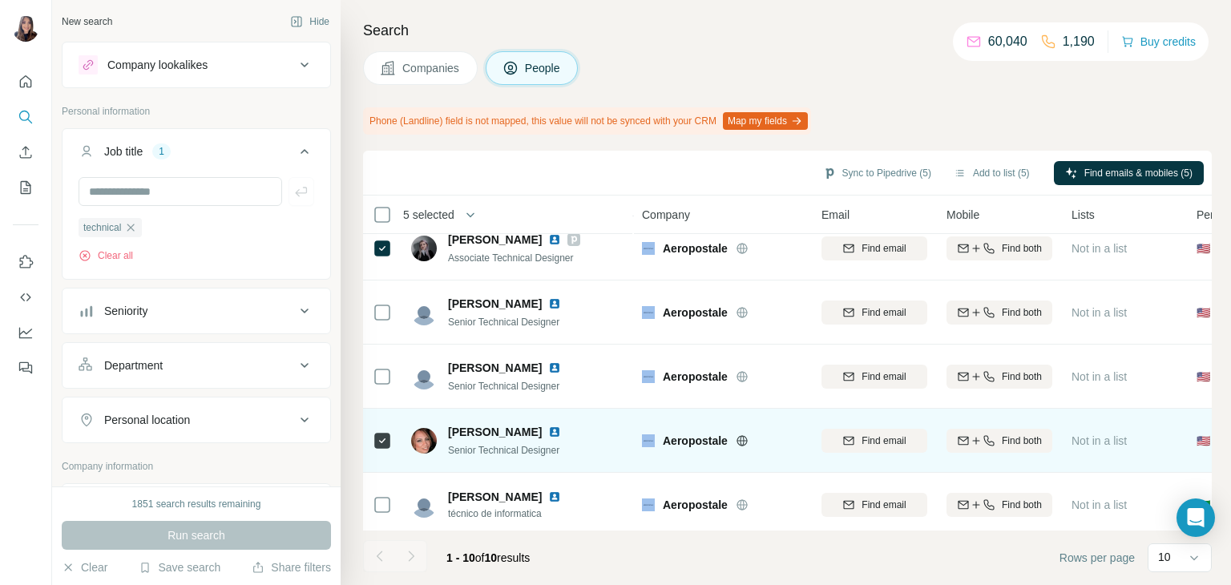
scroll to position [329, 0]
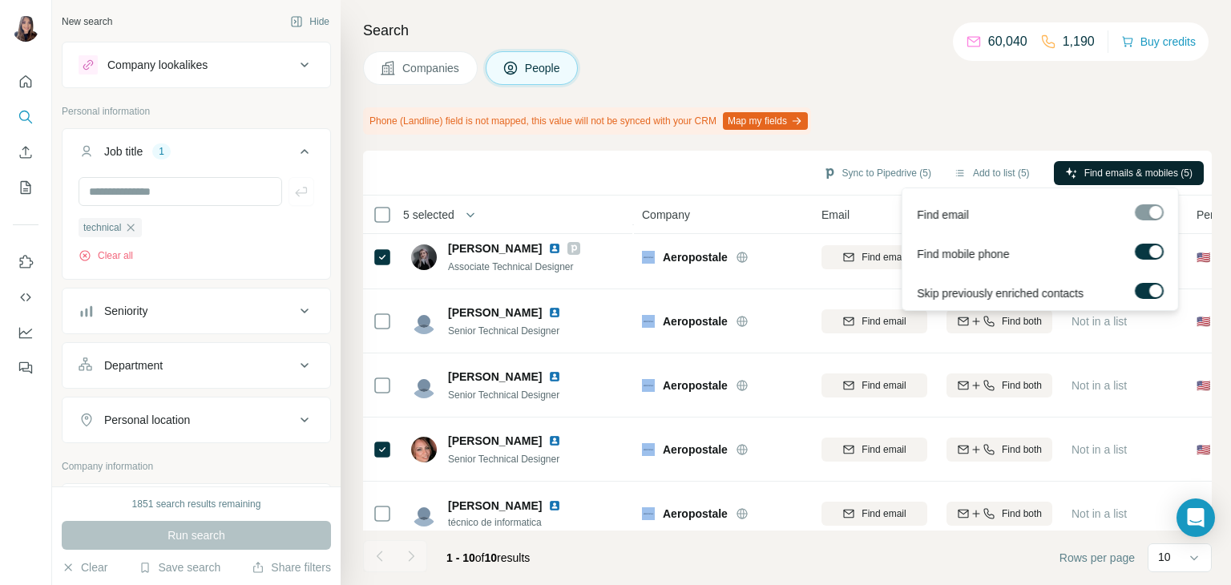
click at [1113, 178] on span "Find emails & mobiles (5)" at bounding box center [1138, 173] width 108 height 14
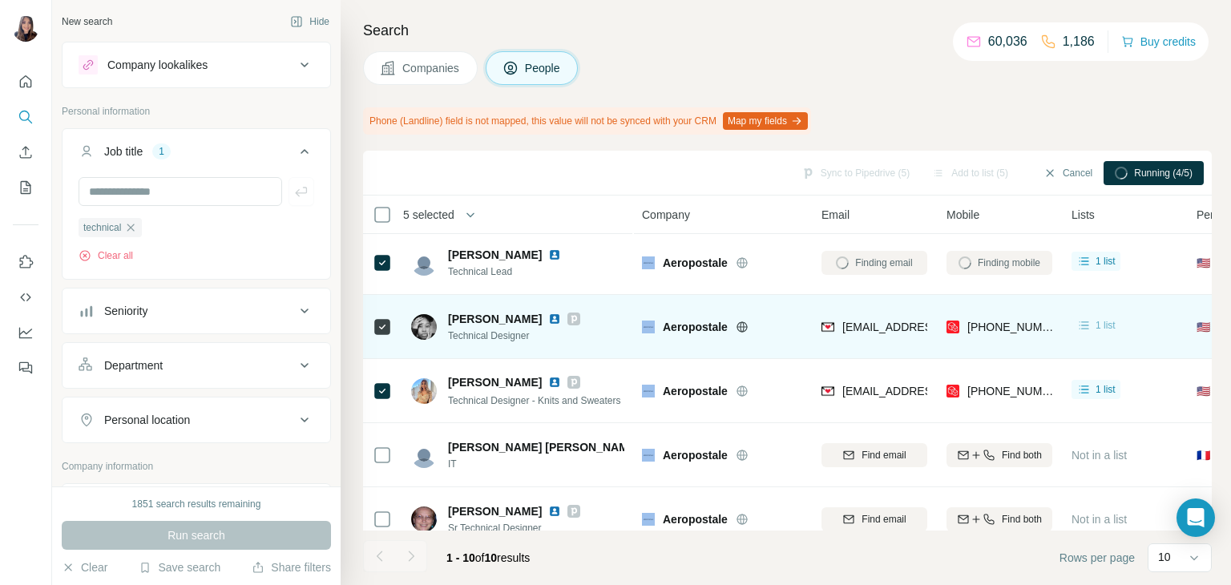
scroll to position [0, 2]
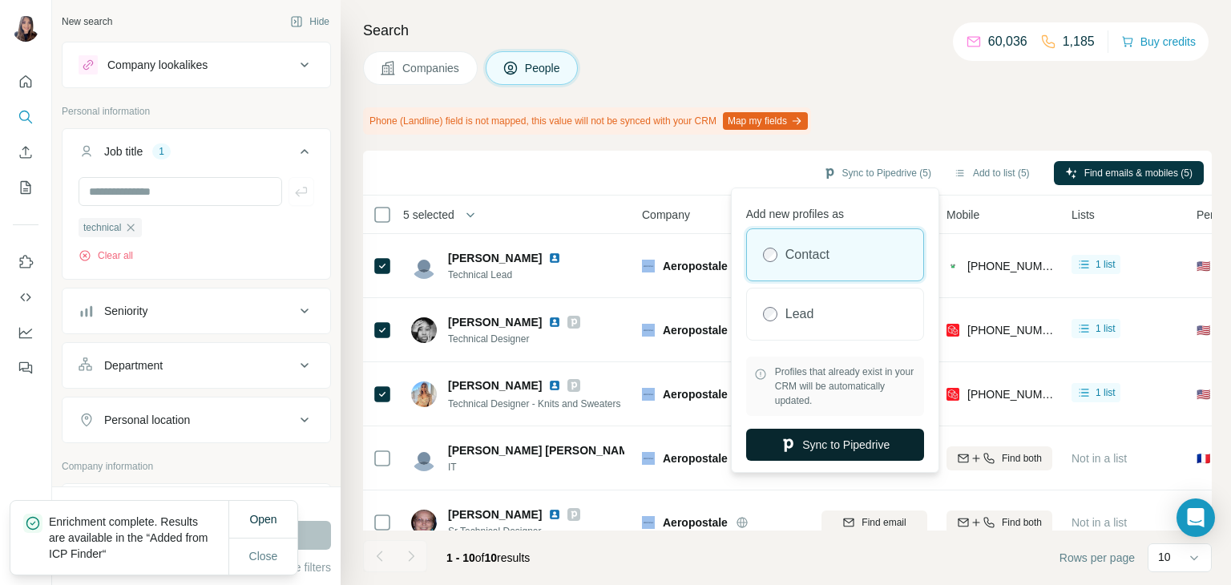
click at [805, 453] on button "Sync to Pipedrive" at bounding box center [835, 445] width 178 height 32
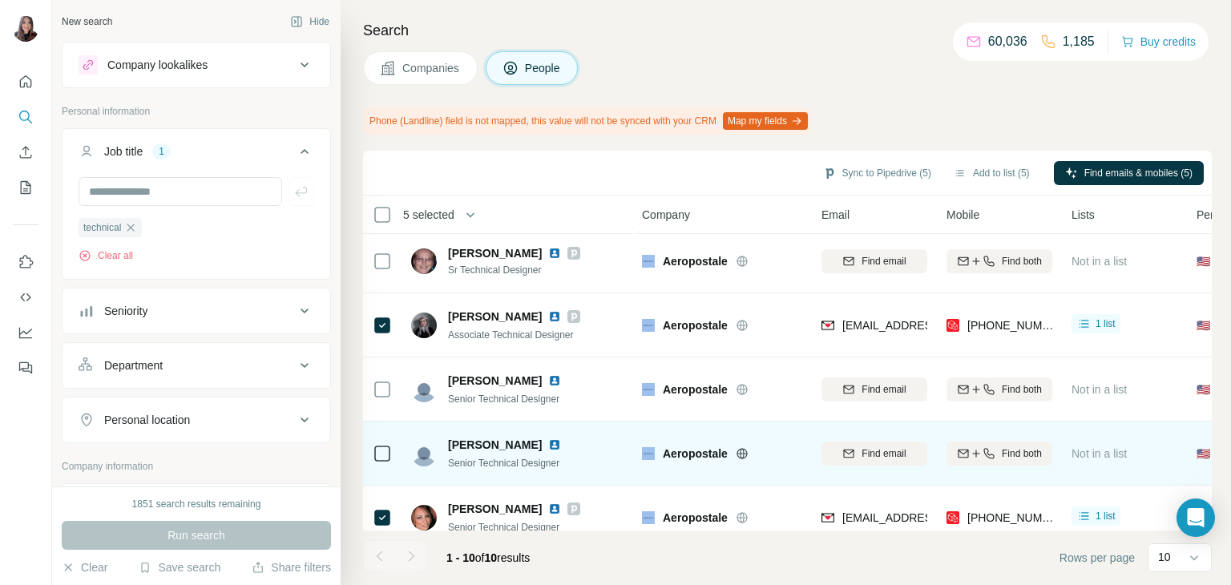
scroll to position [353, 0]
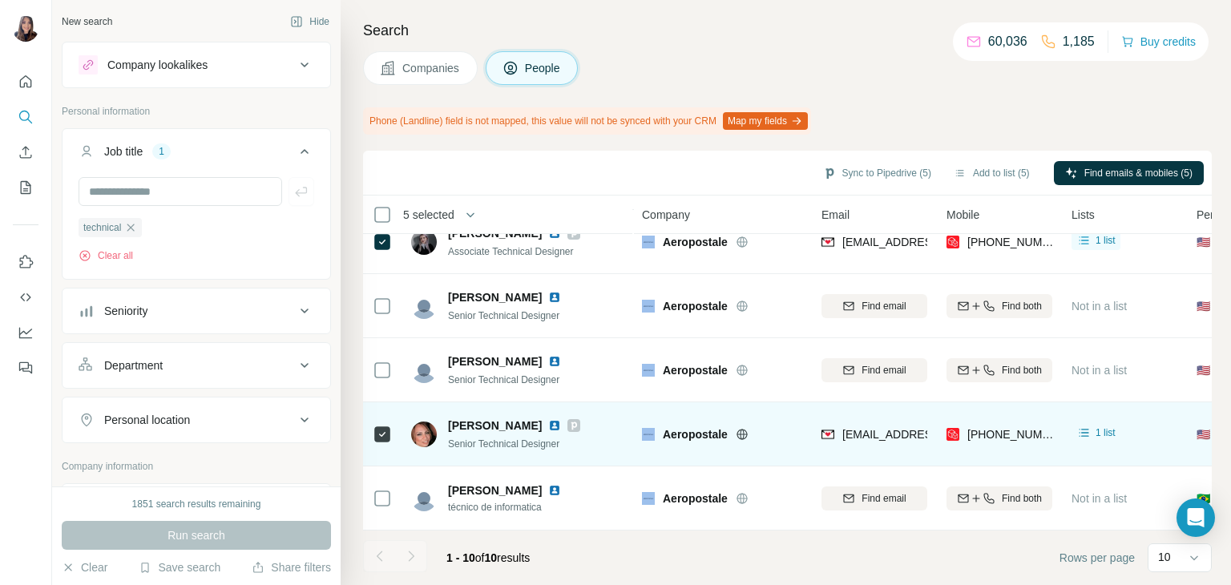
click at [571, 421] on icon at bounding box center [574, 425] width 6 height 8
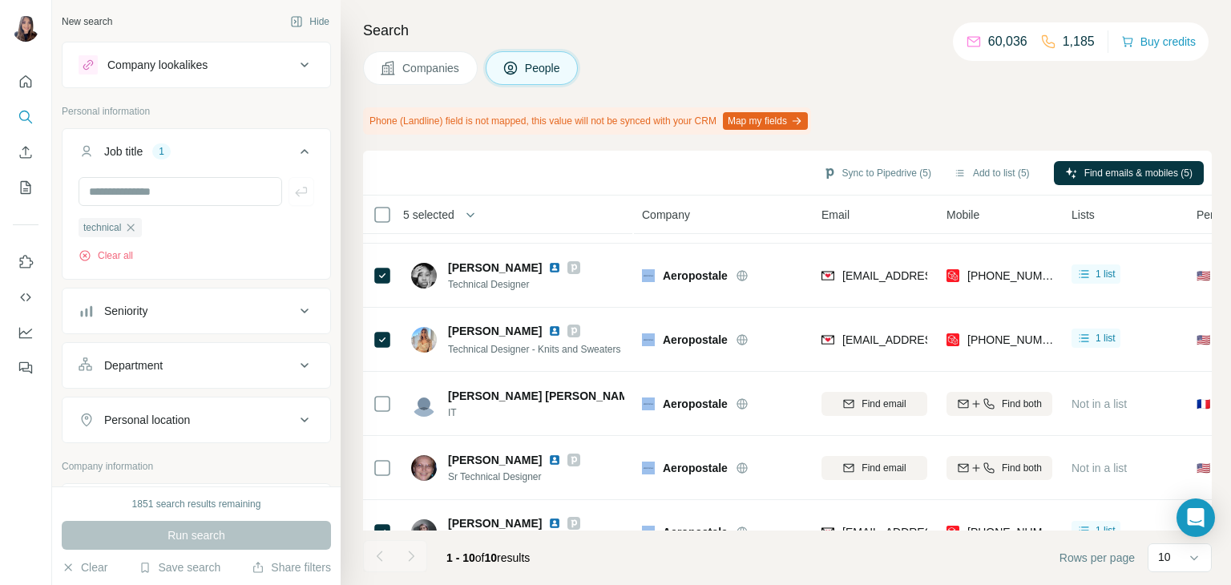
scroll to position [0, 0]
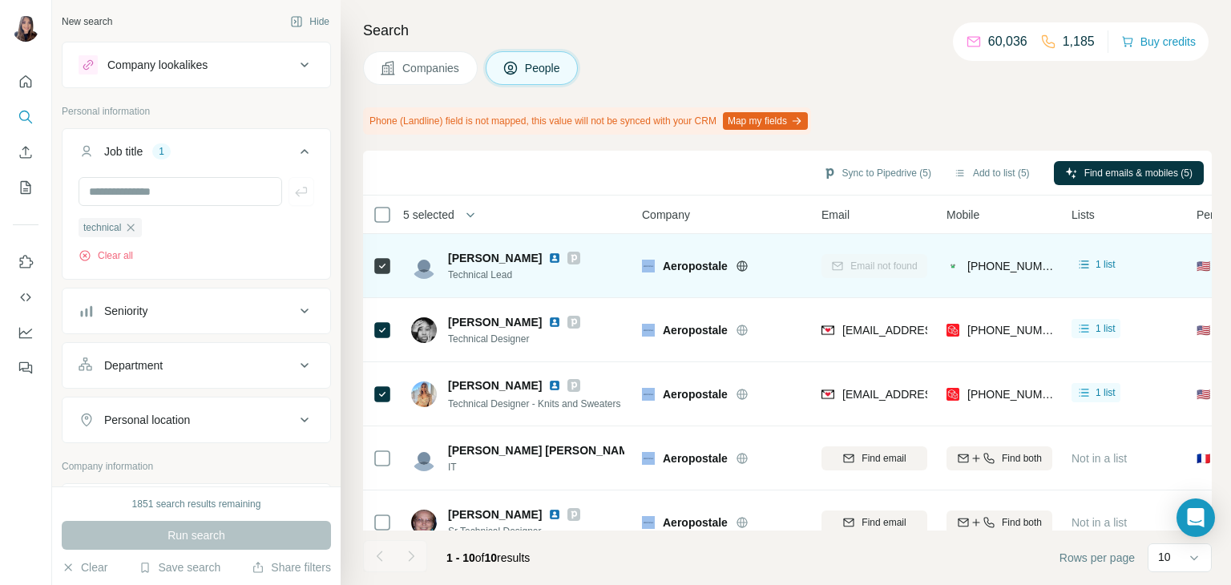
click at [578, 260] on icon at bounding box center [574, 258] width 10 height 13
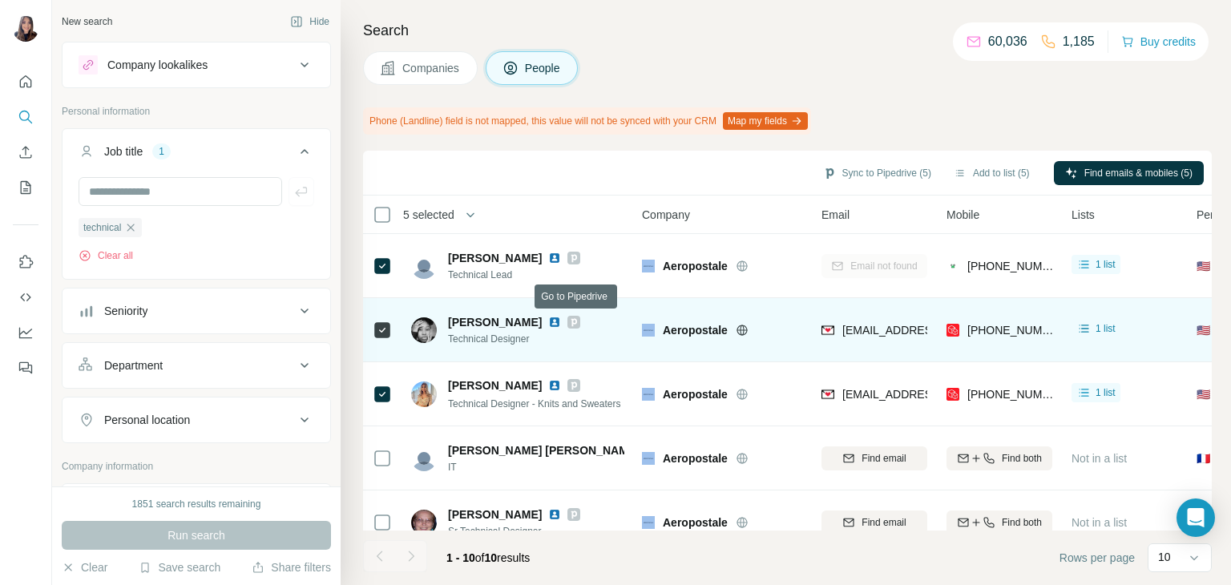
click at [575, 325] on icon at bounding box center [574, 322] width 6 height 8
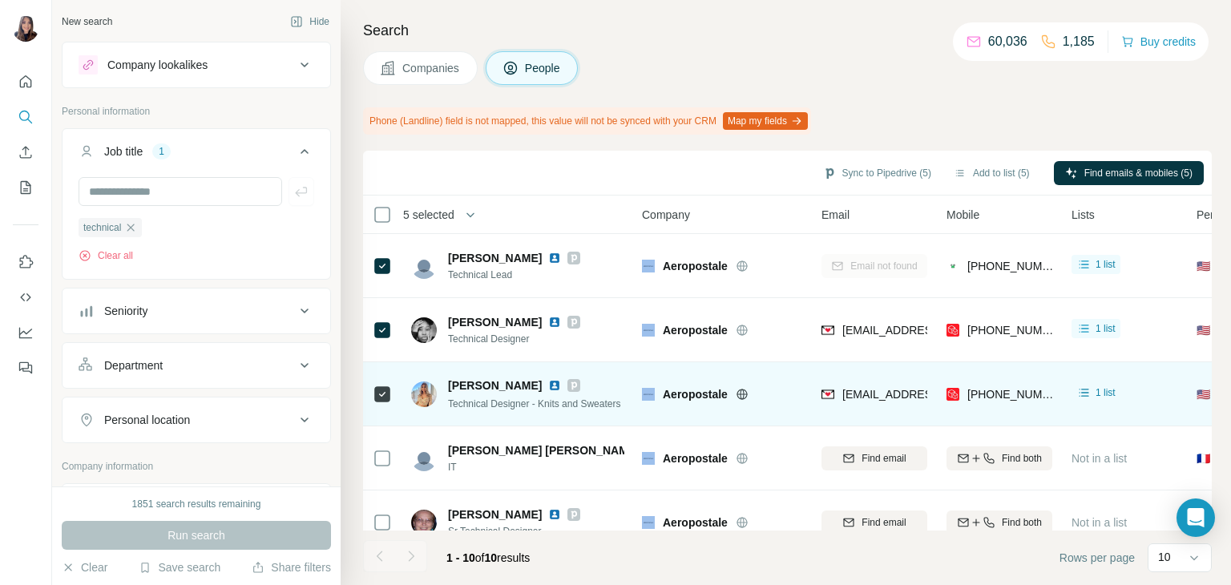
click at [571, 385] on icon at bounding box center [574, 385] width 6 height 8
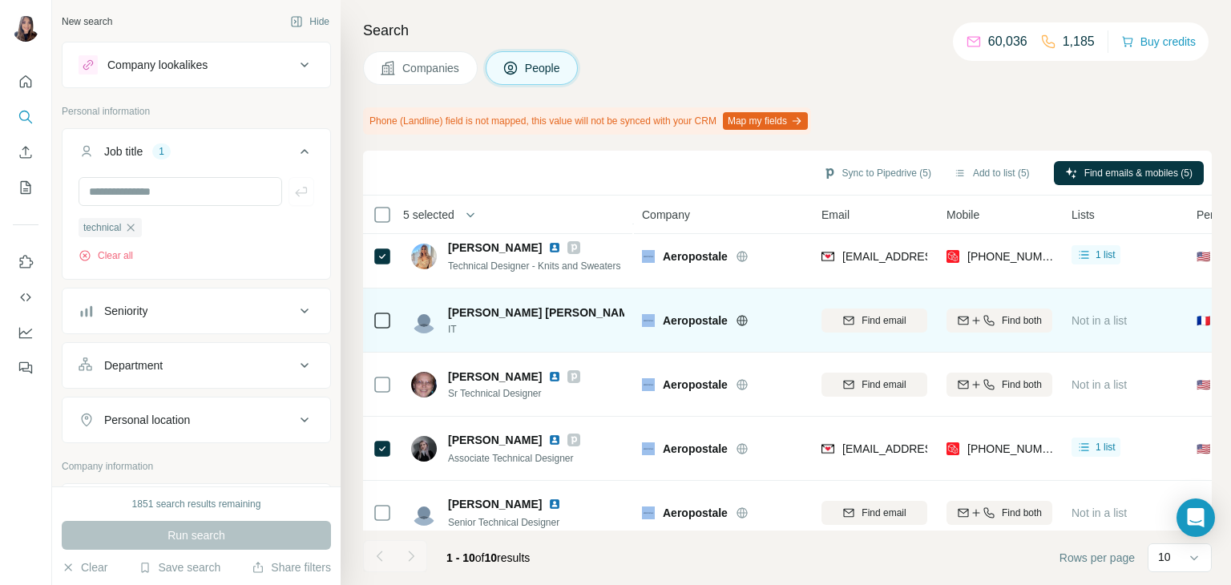
scroll to position [175, 0]
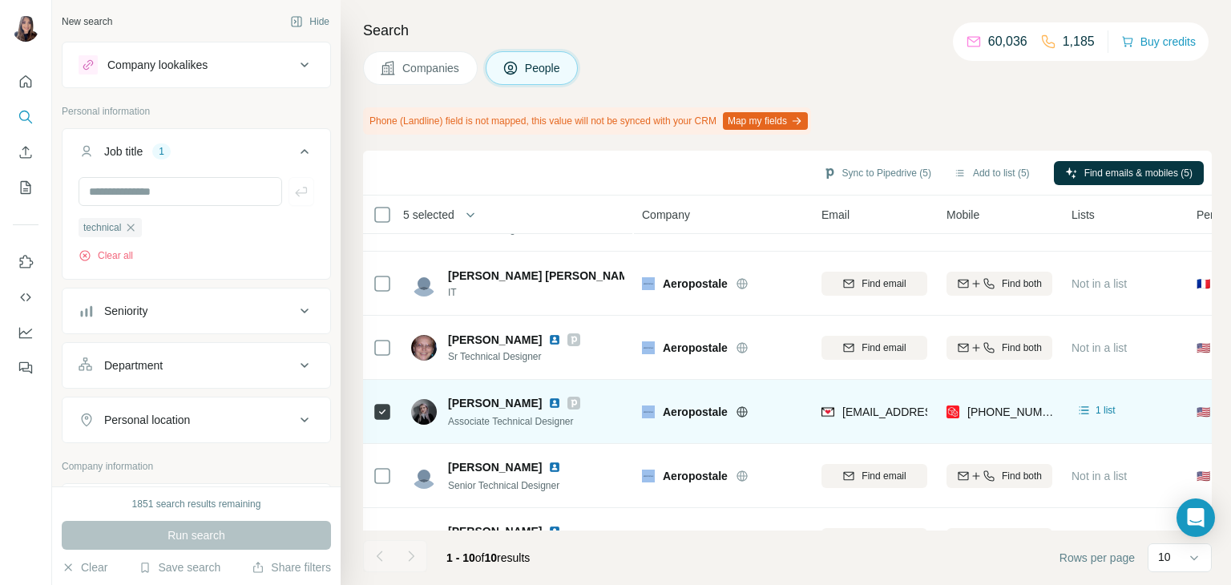
click at [569, 400] on icon at bounding box center [574, 403] width 10 height 13
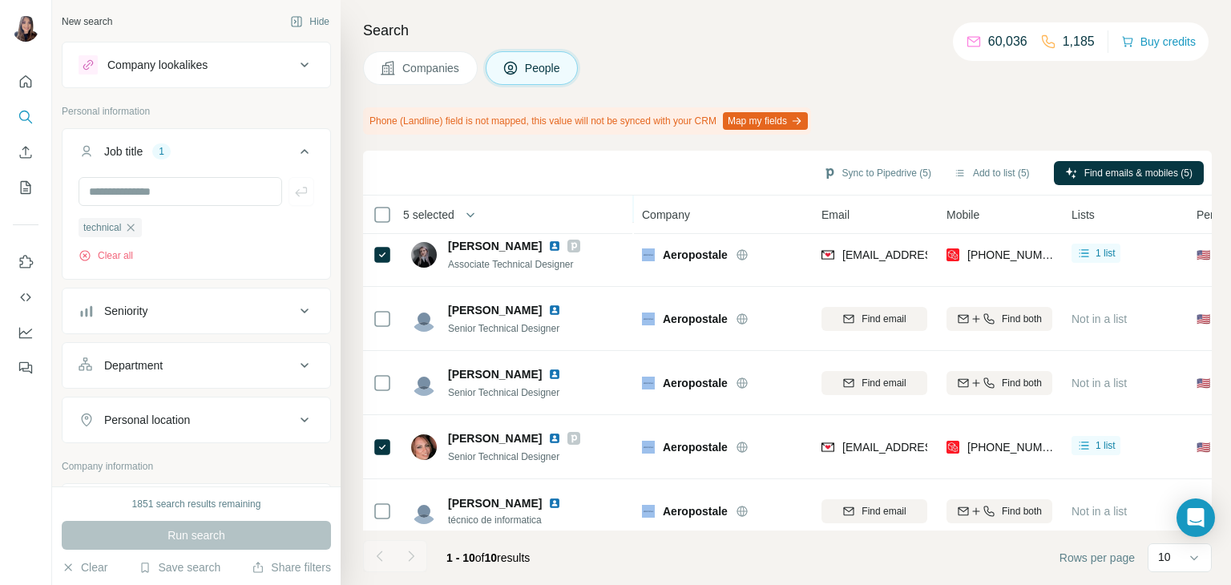
scroll to position [337, 0]
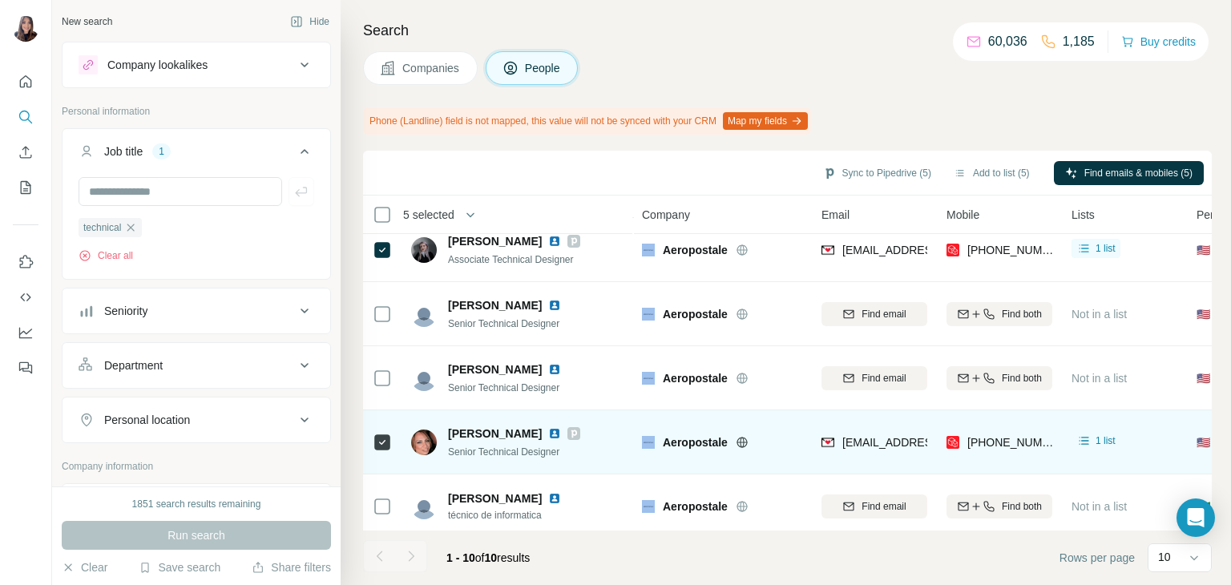
click at [571, 437] on div "Shirley Taveras Senior Technical Designer" at bounding box center [517, 442] width 213 height 44
click at [567, 437] on div at bounding box center [573, 433] width 13 height 13
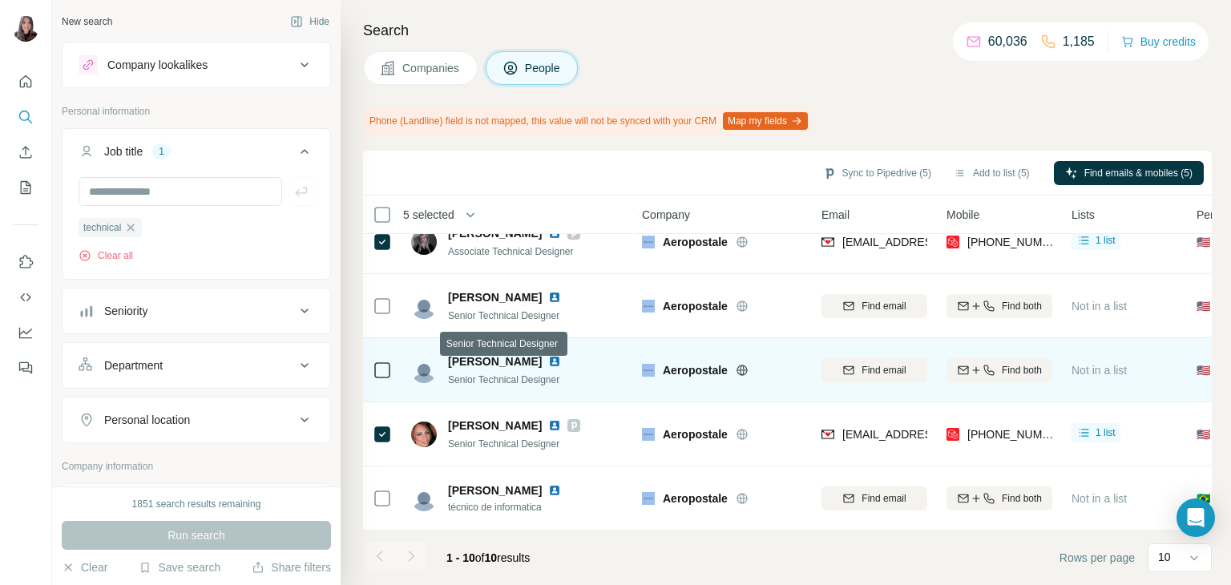
scroll to position [0, 0]
